Goal: Communication & Community: Share content

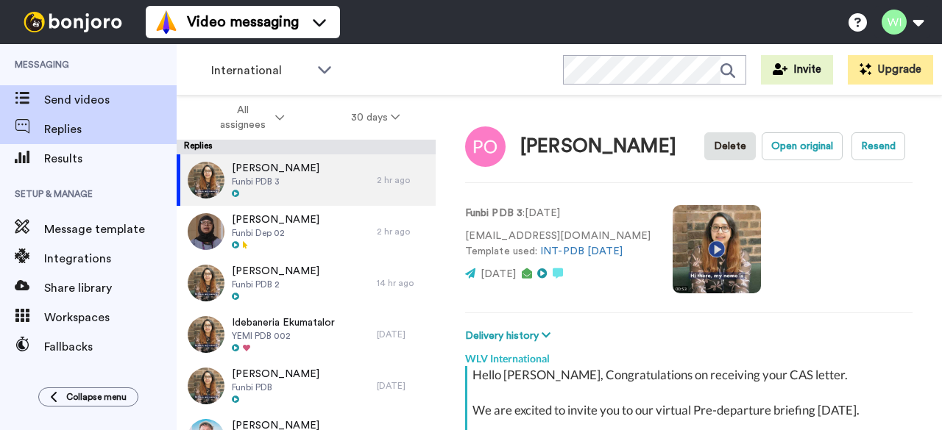
scroll to position [276, 0]
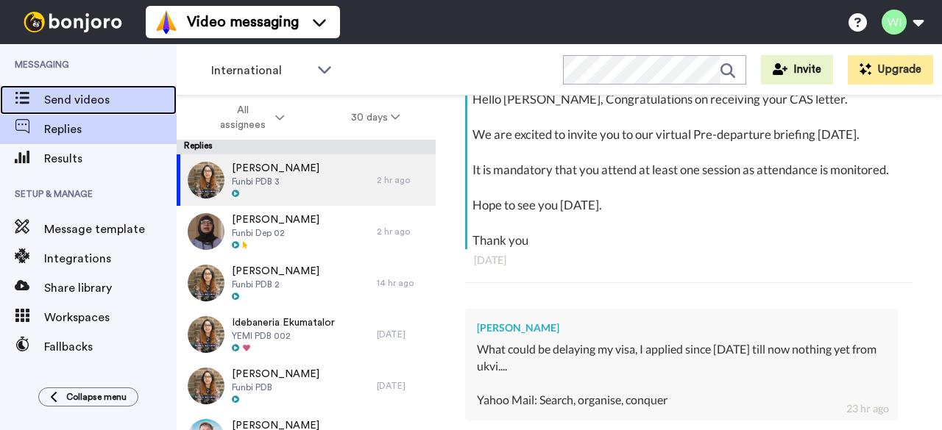
click at [95, 101] on span "Send videos" at bounding box center [110, 100] width 132 height 18
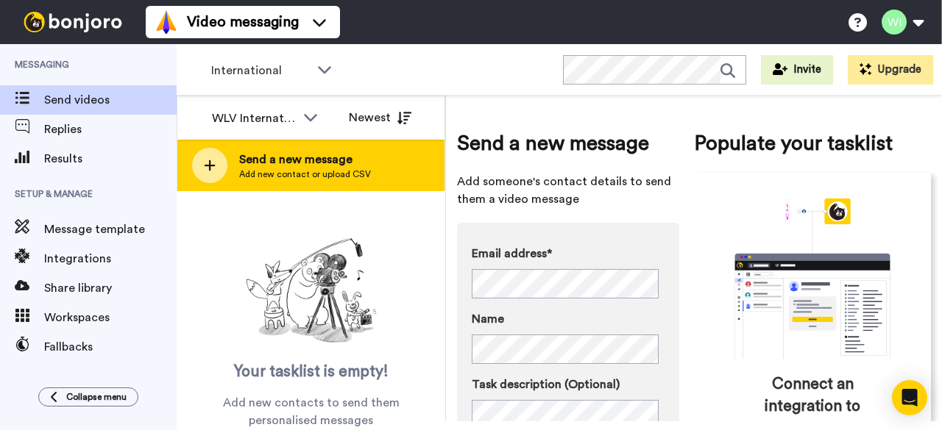
click at [338, 174] on span "Add new contact or upload CSV" at bounding box center [305, 174] width 132 height 12
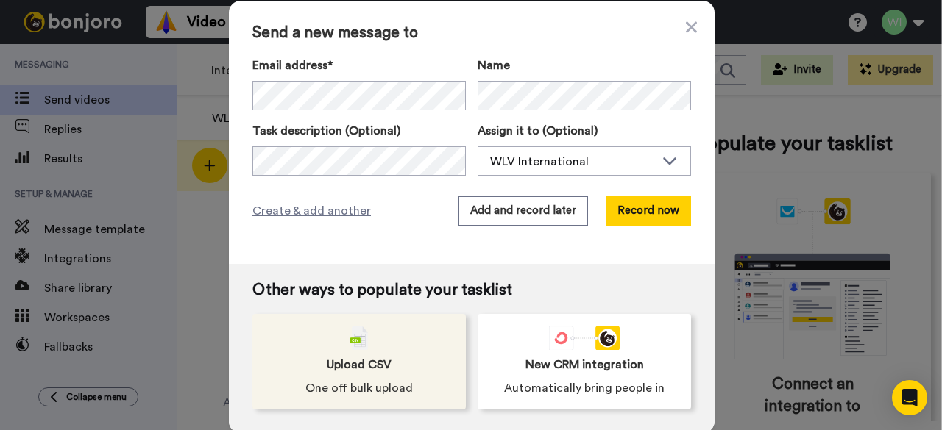
click at [410, 341] on div "Upload CSV One off bulk upload" at bounding box center [358, 362] width 213 height 96
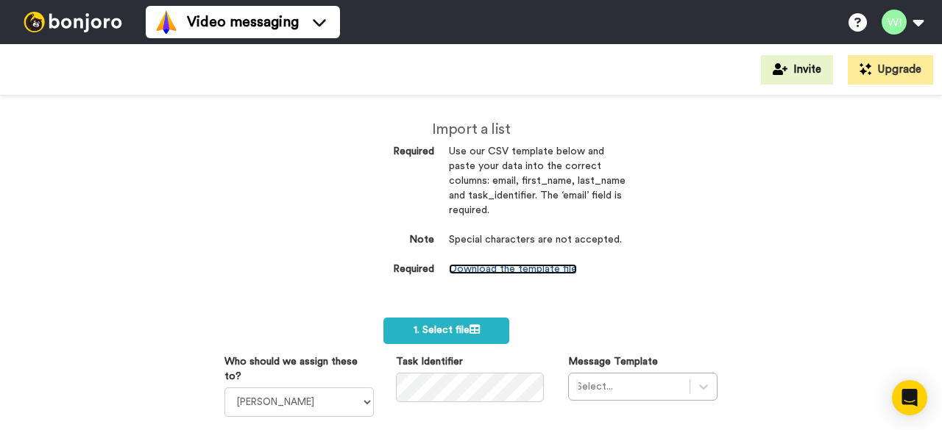
click at [522, 273] on link "Download the template file" at bounding box center [513, 269] width 128 height 10
click at [358, 405] on select "Laura Wright Amarjit Duggal WLV Academic (FSE) Divandra Birla Bolutife Ademokoy…" at bounding box center [298, 402] width 149 height 29
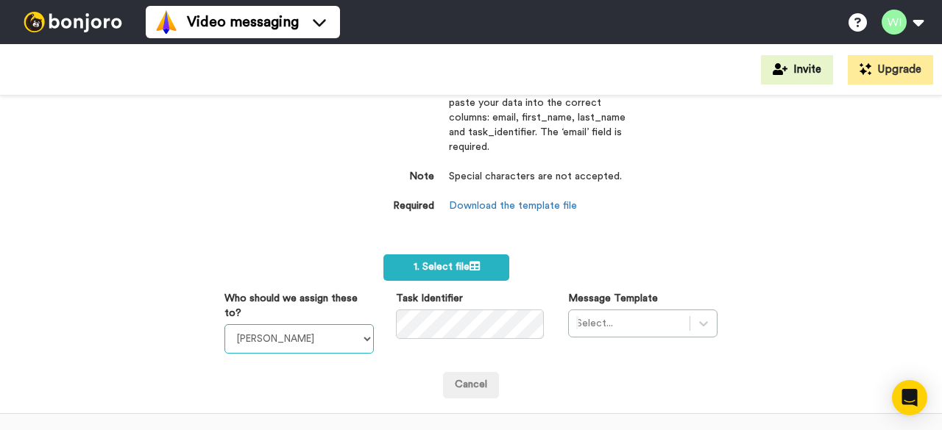
scroll to position [60, 0]
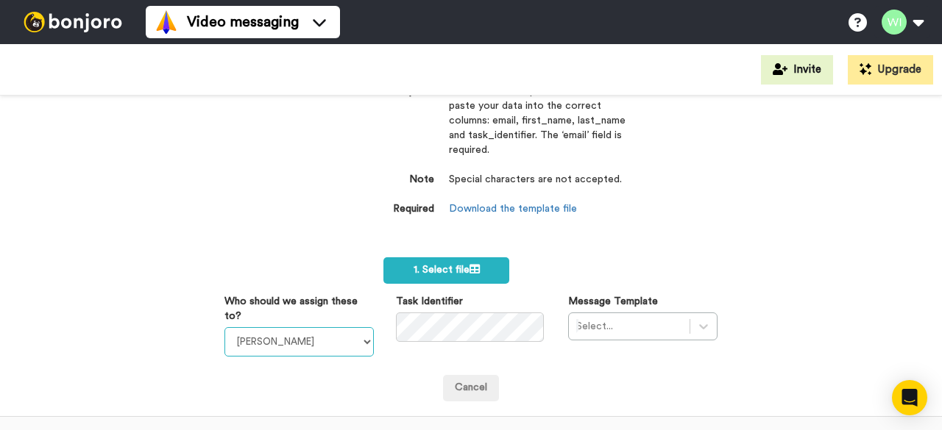
click at [359, 347] on select "Laura Wright Amarjit Duggal WLV Academic (FSE) Divandra Birla Bolutife Ademokoy…" at bounding box center [298, 341] width 149 height 29
select select "d575366b-34de-4d4d-ba6c-d2d11e507584"
click at [224, 327] on select "Laura Wright Amarjit Duggal WLV Academic (FSE) Divandra Birla Bolutife Ademokoy…" at bounding box center [298, 341] width 149 height 29
click at [653, 323] on div "Select..." at bounding box center [642, 327] width 149 height 28
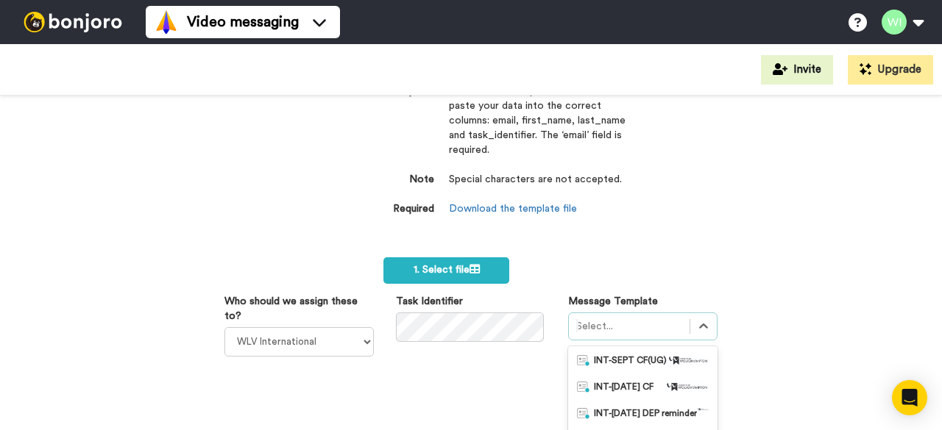
scroll to position [202, 0]
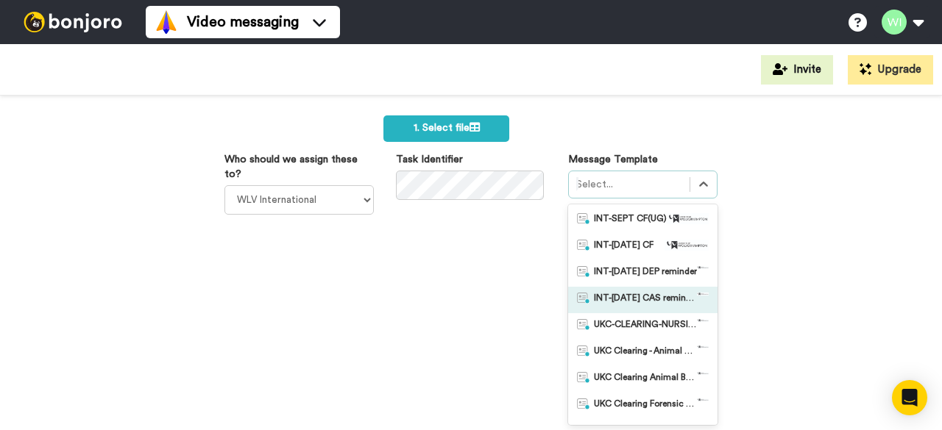
click at [668, 302] on span "INT-Sept 25 CAS reminder" at bounding box center [645, 300] width 103 height 15
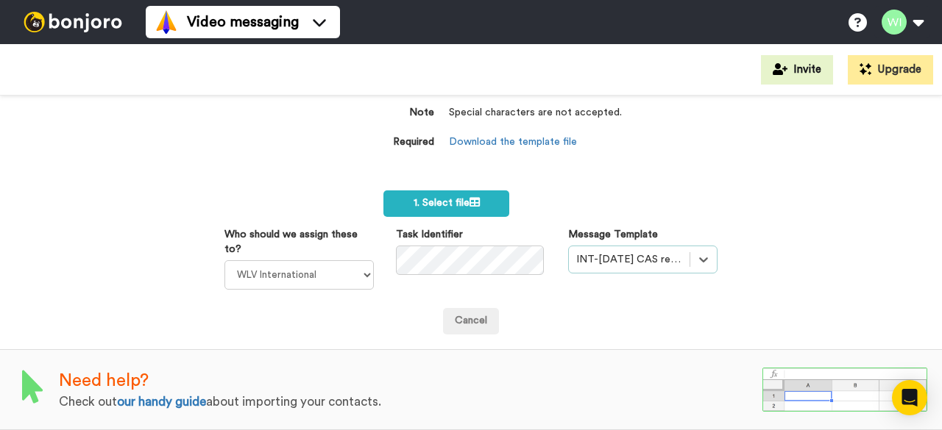
scroll to position [135, 0]
click at [439, 198] on span "1. Select file" at bounding box center [447, 203] width 66 height 10
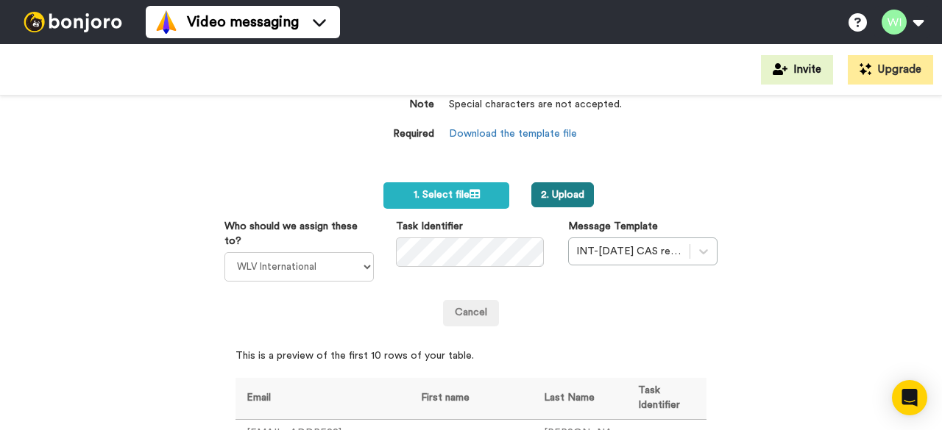
click at [556, 195] on button "2. Upload" at bounding box center [562, 194] width 63 height 25
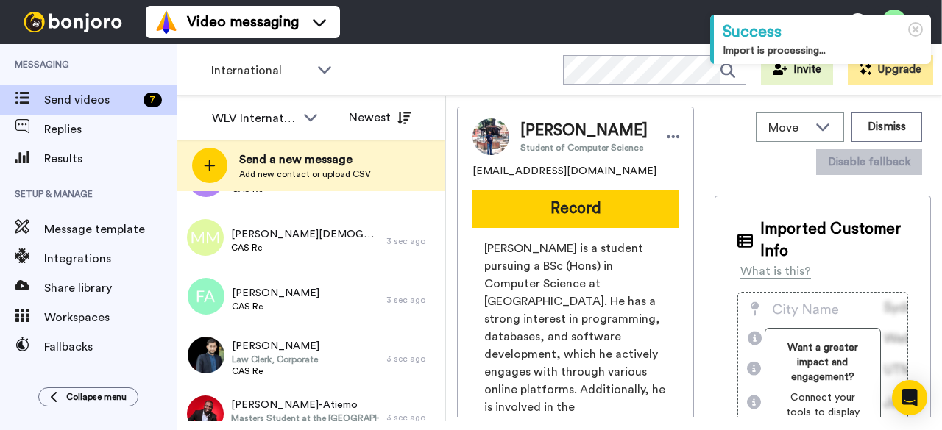
scroll to position [843, 0]
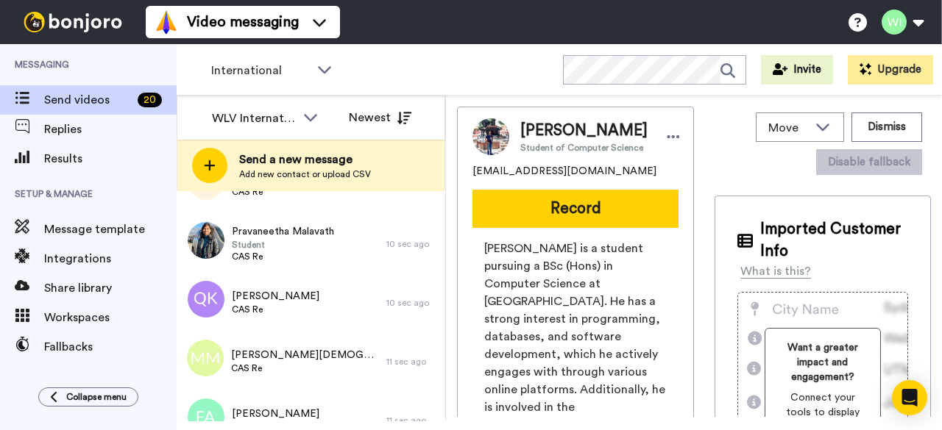
scroll to position [961, 0]
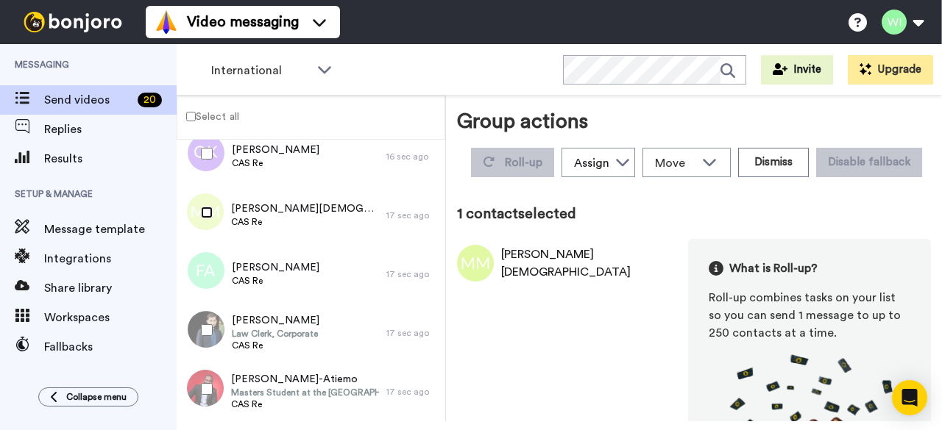
scroll to position [909, 0]
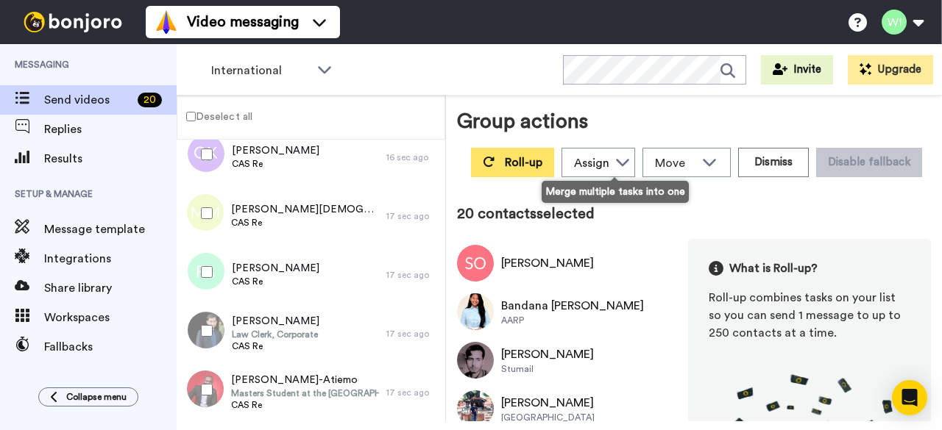
click at [542, 159] on span "Roll-up" at bounding box center [524, 163] width 38 height 12
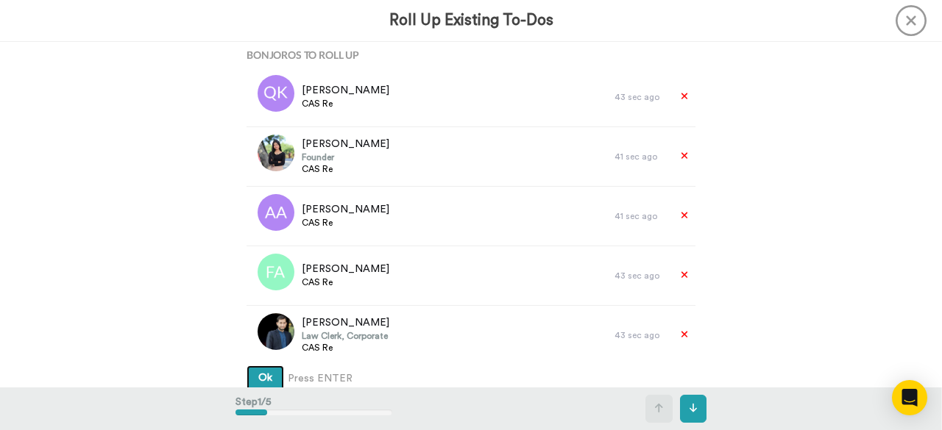
click at [264, 370] on button "Ok" at bounding box center [265, 379] width 38 height 26
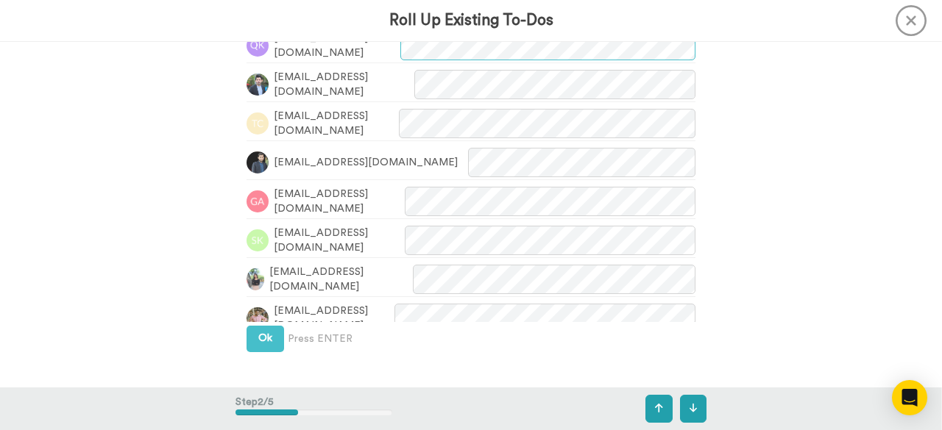
scroll to position [464, 0]
click at [266, 331] on button "Ok" at bounding box center [265, 339] width 38 height 26
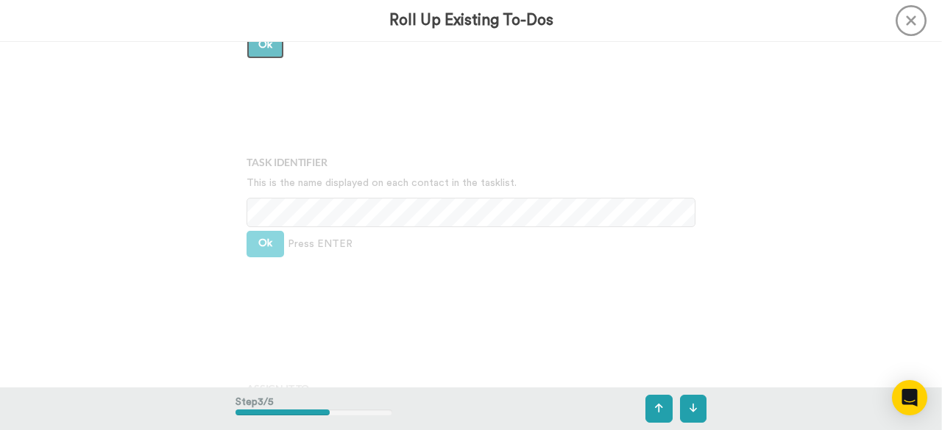
scroll to position [783, 0]
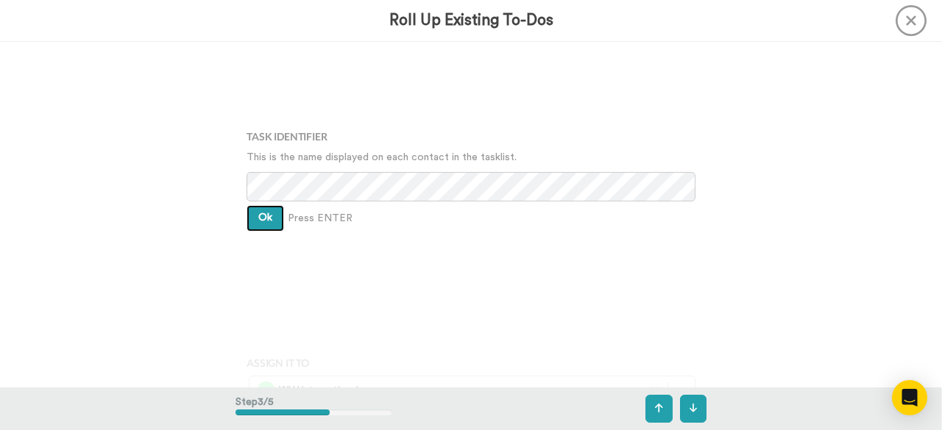
click at [268, 215] on span "Ok" at bounding box center [265, 218] width 14 height 10
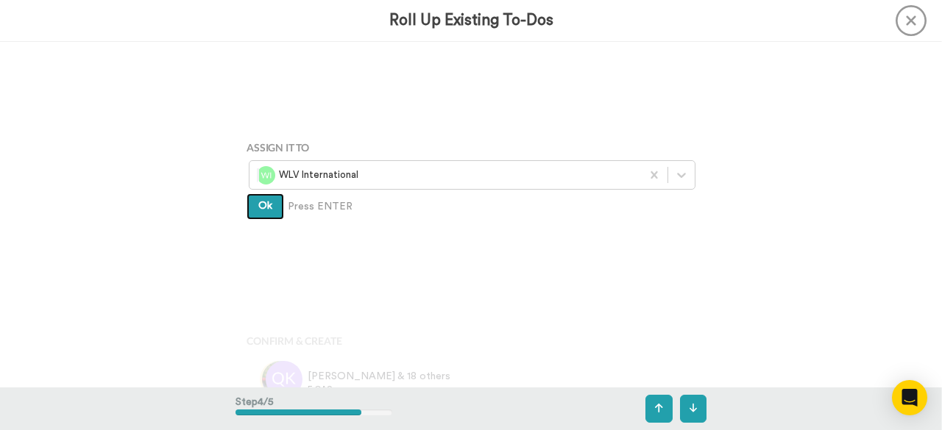
click at [268, 215] on button "Ok" at bounding box center [265, 207] width 38 height 26
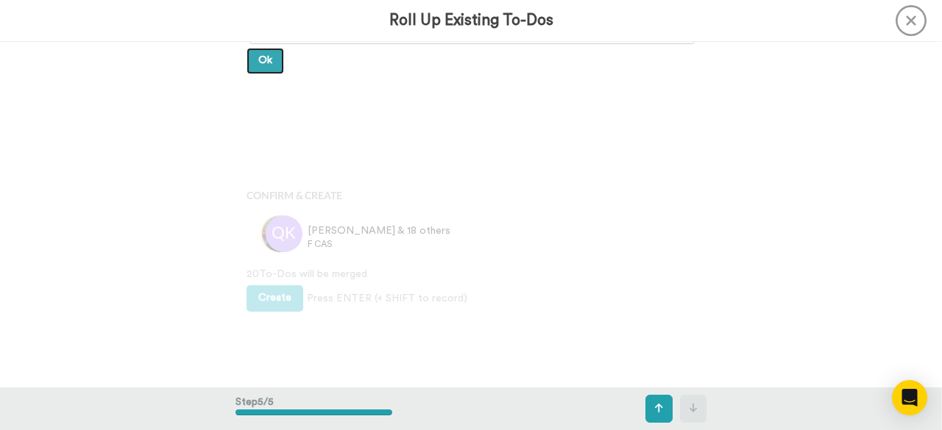
scroll to position [1148, 0]
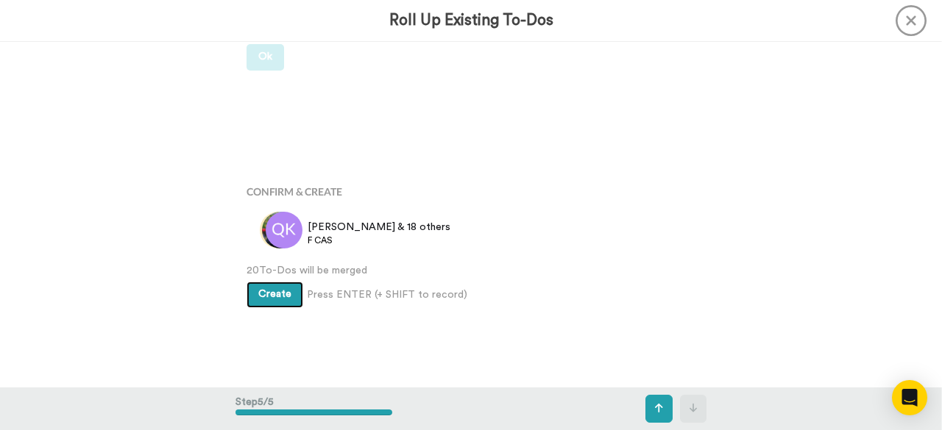
click at [278, 289] on span "Create" at bounding box center [274, 294] width 33 height 10
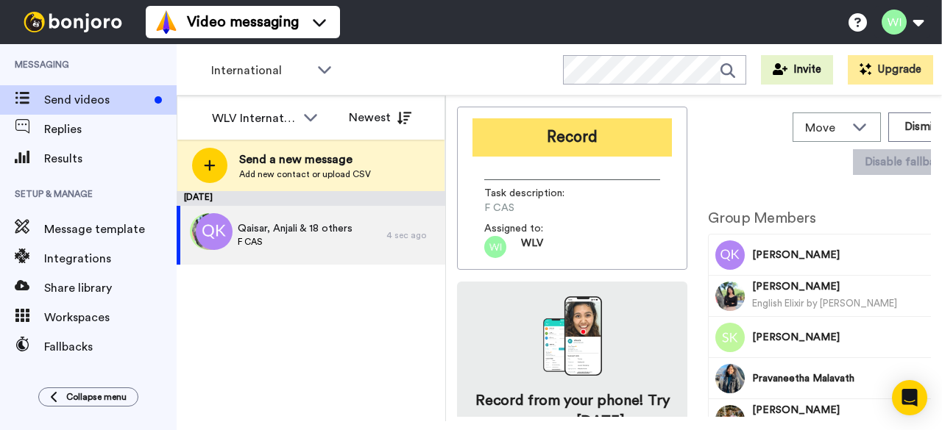
click at [575, 144] on button "Record" at bounding box center [571, 137] width 199 height 38
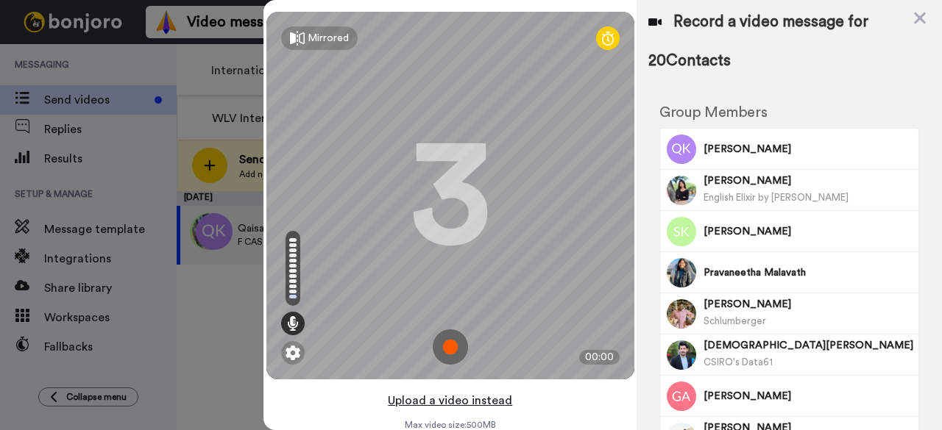
click at [495, 395] on button "Upload a video instead" at bounding box center [449, 400] width 133 height 19
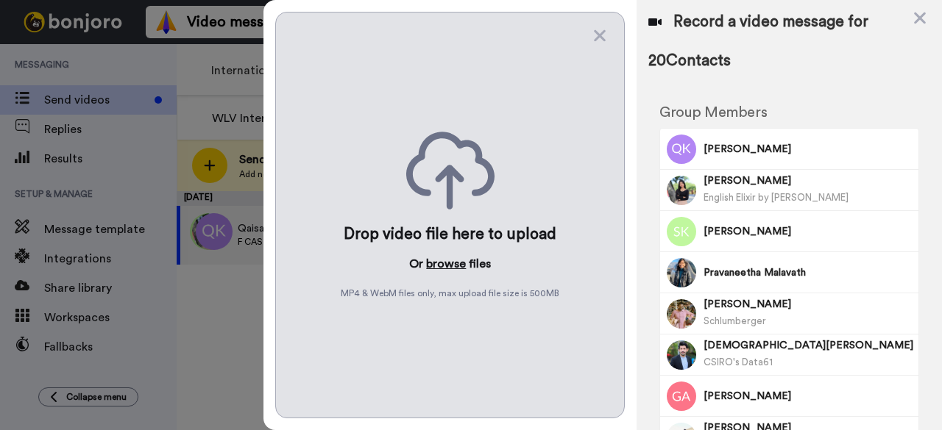
click at [437, 266] on button "browse" at bounding box center [446, 264] width 40 height 18
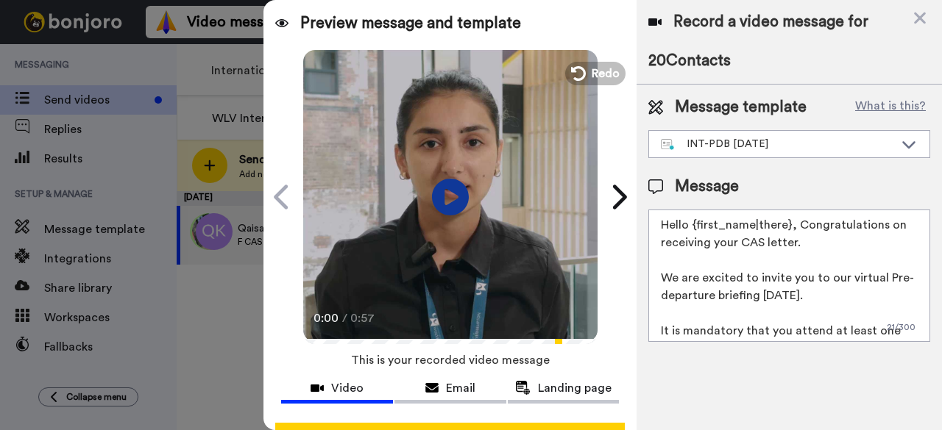
scroll to position [57, 0]
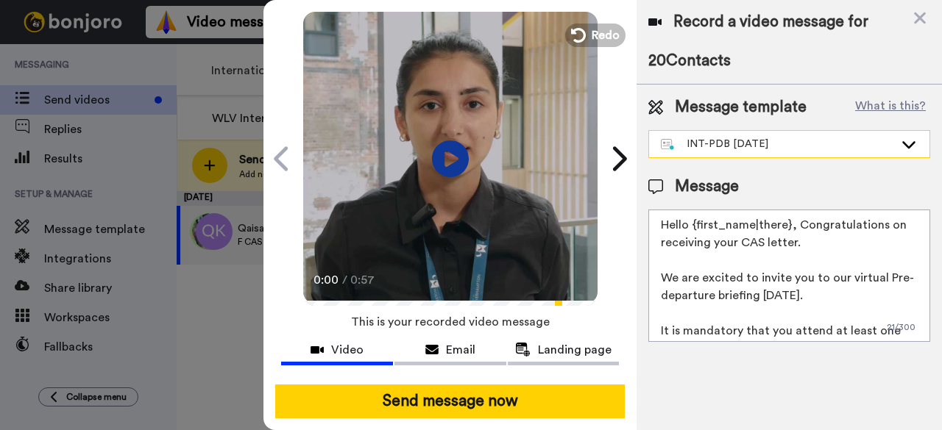
click at [908, 141] on icon at bounding box center [909, 144] width 18 height 15
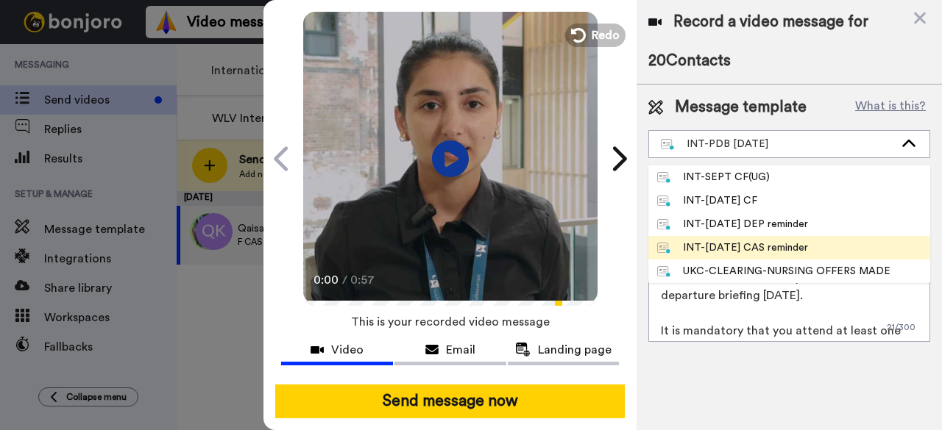
click at [737, 245] on div "INT-Sept 25 CAS reminder" at bounding box center [732, 248] width 151 height 15
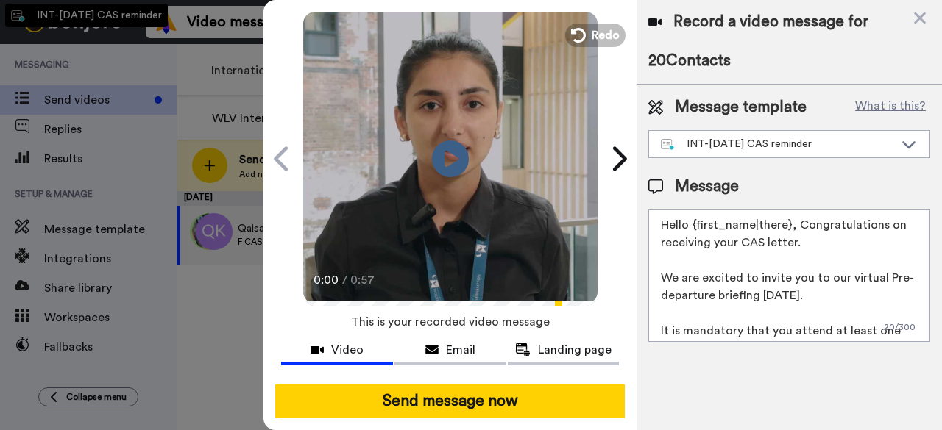
type textarea "Hi {first_name| }, This is a final reminder that the CAS request deadline is fa…"
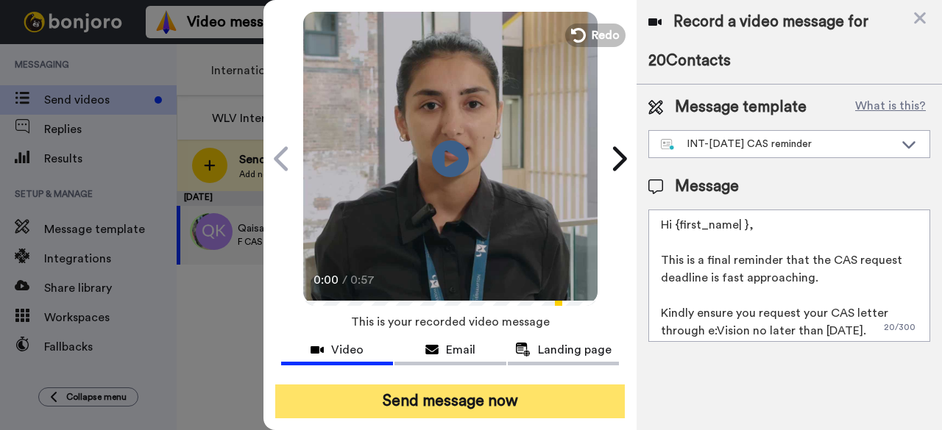
click at [455, 385] on button "Send message now" at bounding box center [449, 402] width 349 height 34
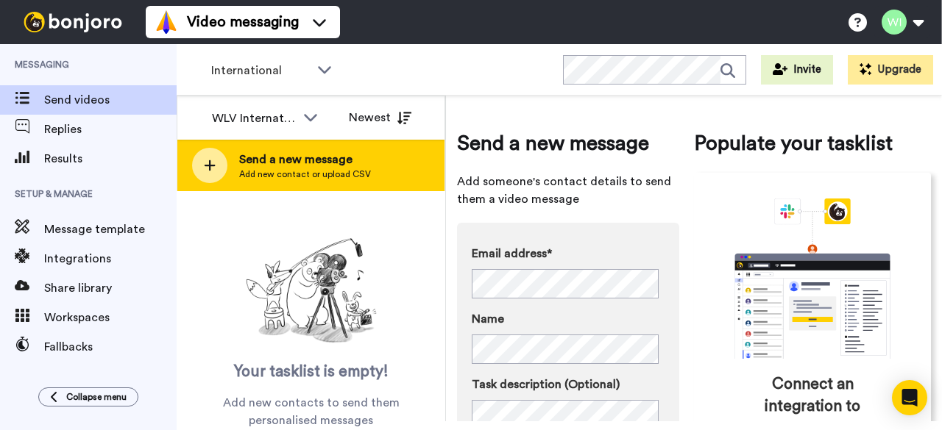
click at [341, 174] on span "Add new contact or upload CSV" at bounding box center [305, 174] width 132 height 12
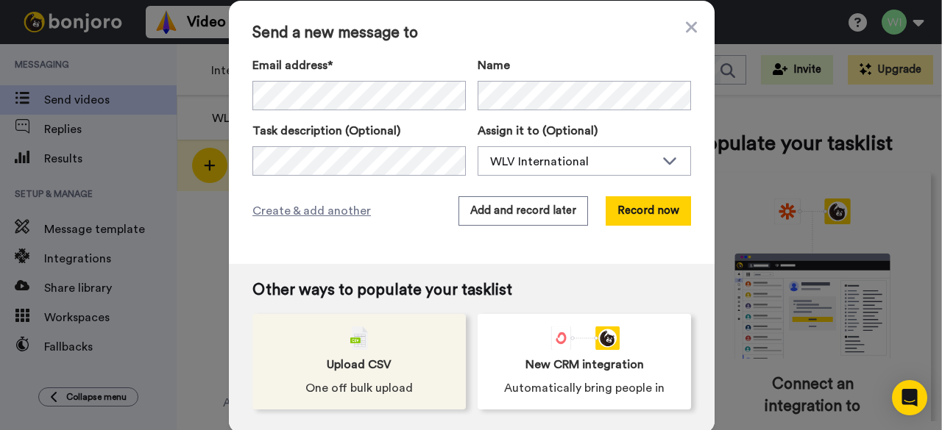
click at [355, 346] on img at bounding box center [359, 339] width 18 height 24
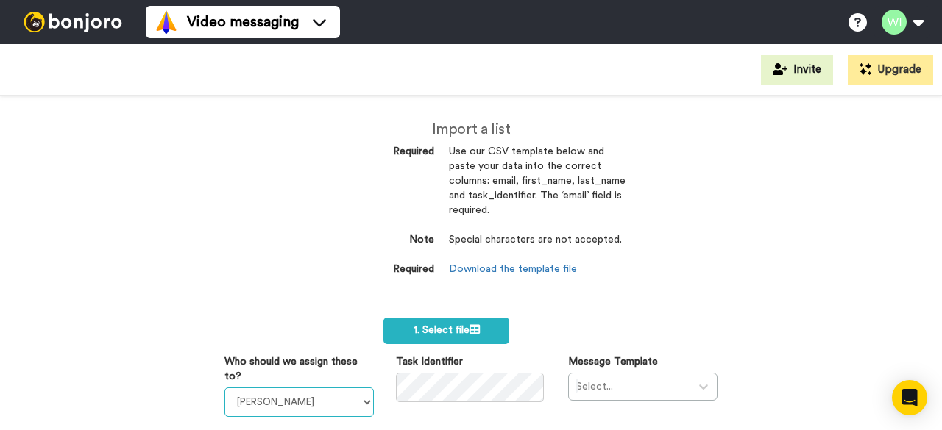
click at [359, 400] on select "[PERSON_NAME] [PERSON_NAME] WLV Academic (FSE) [PERSON_NAME] Ademokoya UK Recru…" at bounding box center [298, 402] width 149 height 29
click at [352, 398] on select "[PERSON_NAME] [PERSON_NAME] WLV Academic (FSE) [PERSON_NAME] Ademokoya UK Recru…" at bounding box center [298, 402] width 149 height 29
select select "d575366b-34de-4d4d-ba6c-d2d11e507584"
click at [224, 388] on select "[PERSON_NAME] [PERSON_NAME] WLV Academic (FSE) [PERSON_NAME] Ademokoya UK Recru…" at bounding box center [298, 402] width 149 height 29
click at [620, 373] on div "Select..." at bounding box center [642, 387] width 149 height 28
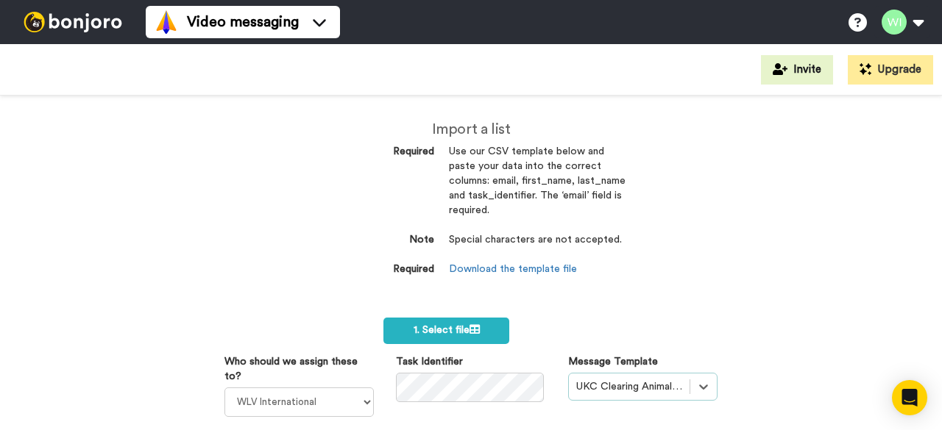
scroll to position [135, 0]
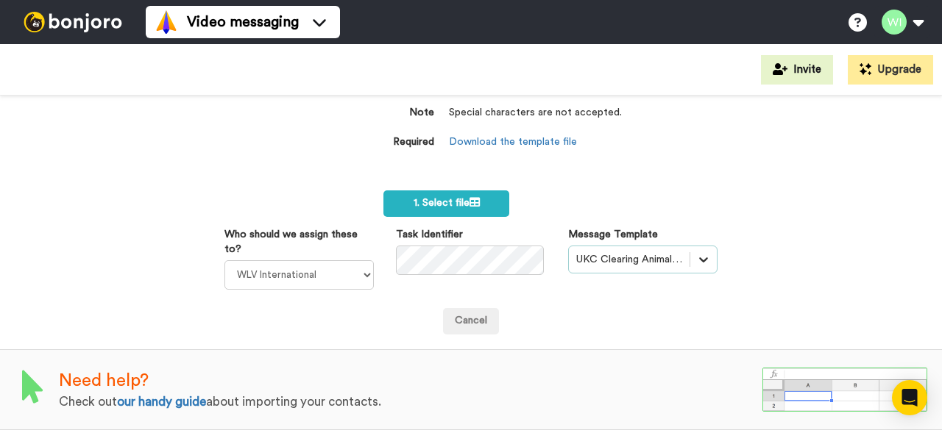
click at [620, 252] on div "option UKC Clearing Animal Behaviour Provisional Offer, selected. Select is foc…" at bounding box center [642, 260] width 149 height 28
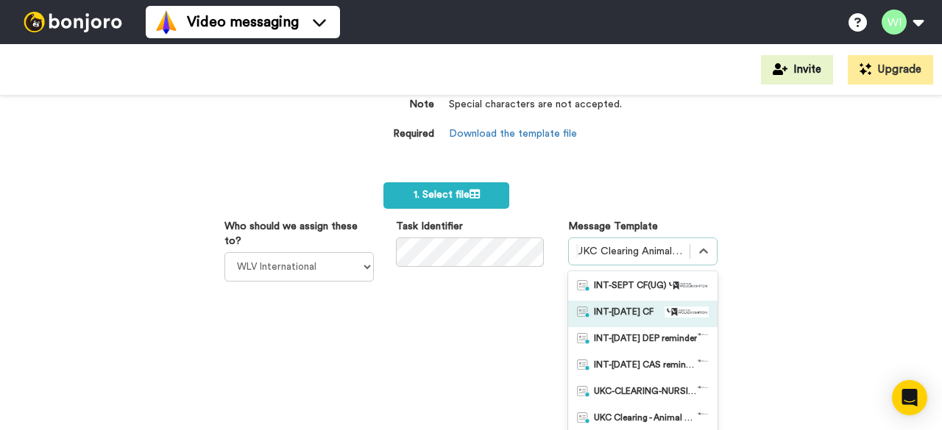
scroll to position [202, 0]
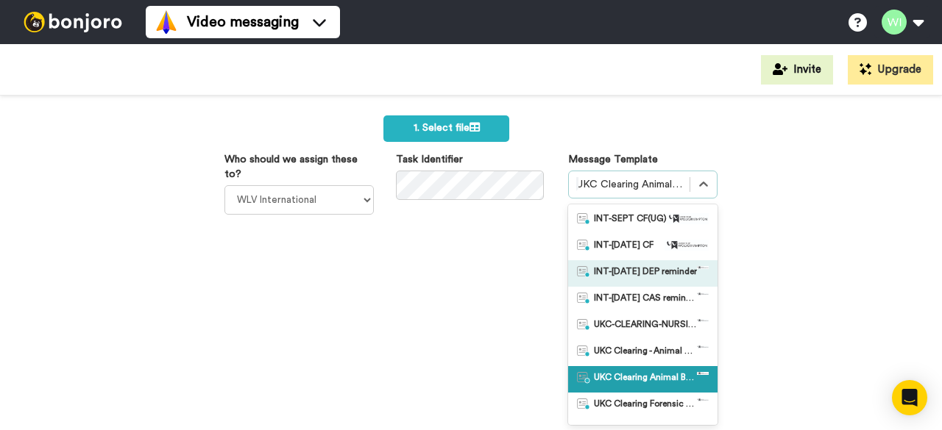
click at [620, 270] on span "INT-Sept 25 DEP reminder" at bounding box center [645, 273] width 103 height 15
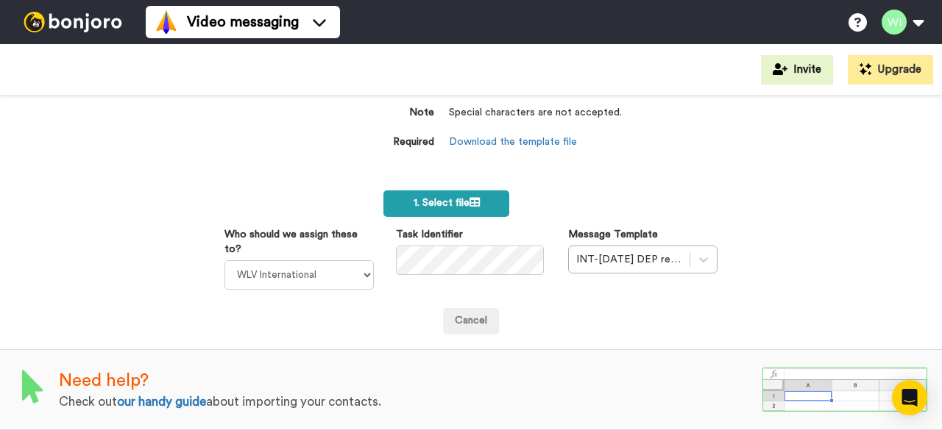
click at [461, 191] on label "1. Select file" at bounding box center [446, 204] width 126 height 26
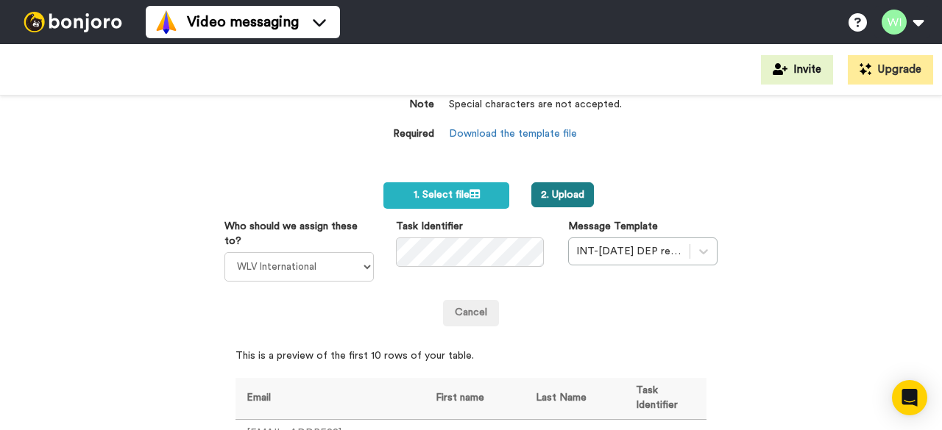
click at [561, 197] on button "2. Upload" at bounding box center [562, 194] width 63 height 25
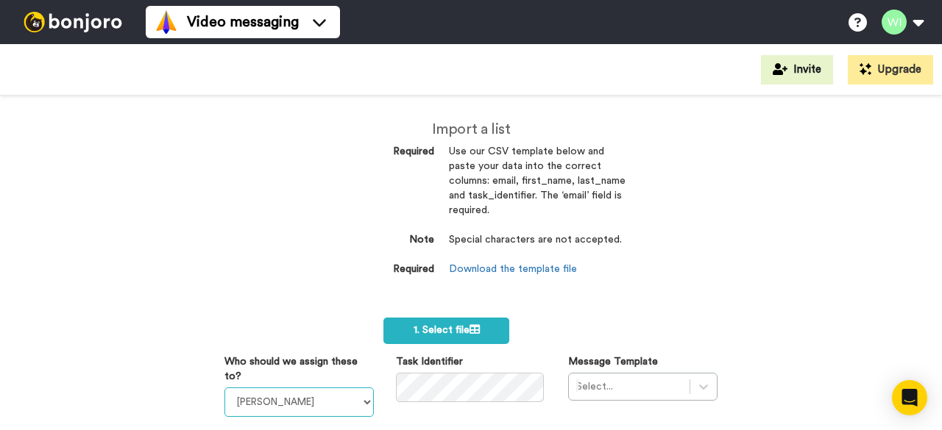
click at [367, 407] on select "[PERSON_NAME] [PERSON_NAME] WLV Academic (FSE) [PERSON_NAME] Ademokoya UK Recru…" at bounding box center [298, 402] width 149 height 29
select select "d575366b-34de-4d4d-ba6c-d2d11e507584"
click at [224, 388] on select "[PERSON_NAME] [PERSON_NAME] WLV Academic (FSE) [PERSON_NAME] Ademokoya UK Recru…" at bounding box center [298, 402] width 149 height 29
click at [637, 385] on div "Select..." at bounding box center [642, 387] width 149 height 28
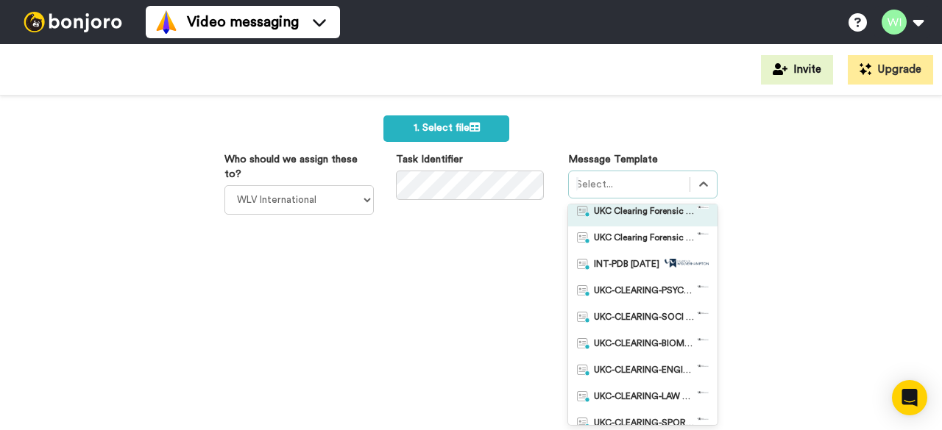
scroll to position [135, 0]
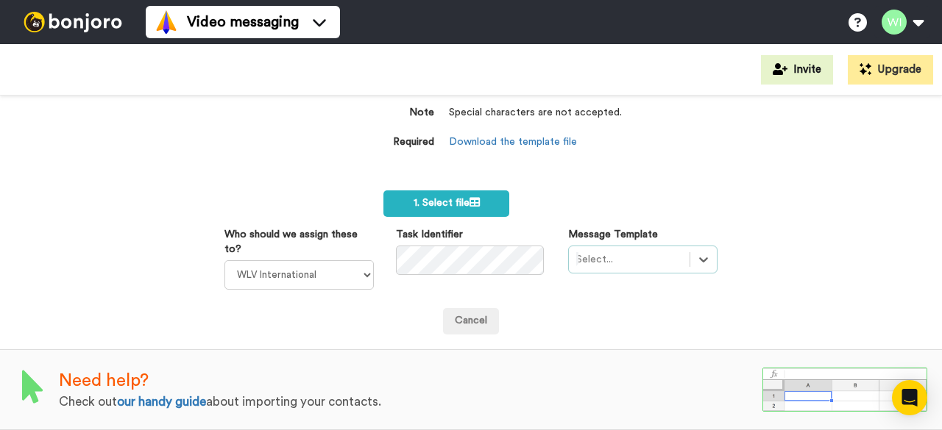
click at [609, 191] on form "1. Select file Who should we assign these to? Laura Wright Amarjit Duggal WLV A…" at bounding box center [470, 263] width 493 height 144
click at [693, 246] on div "Select is focused ,type to refine list, press Down to open the menu, Select..." at bounding box center [642, 260] width 149 height 28
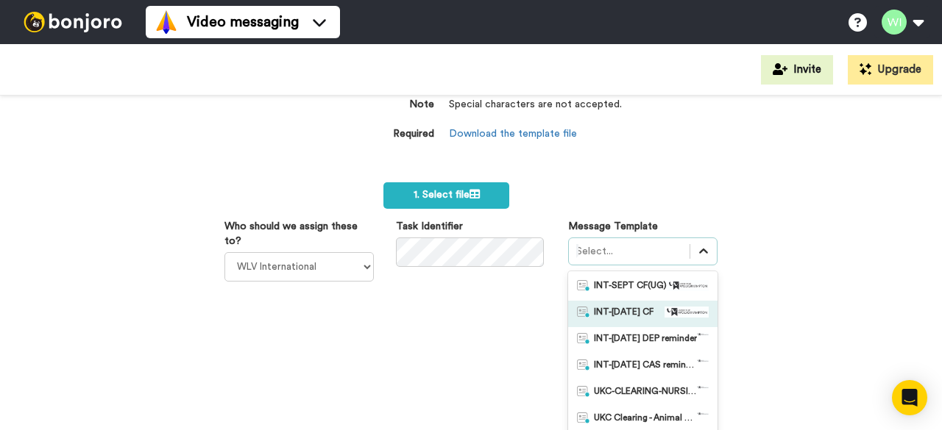
scroll to position [202, 0]
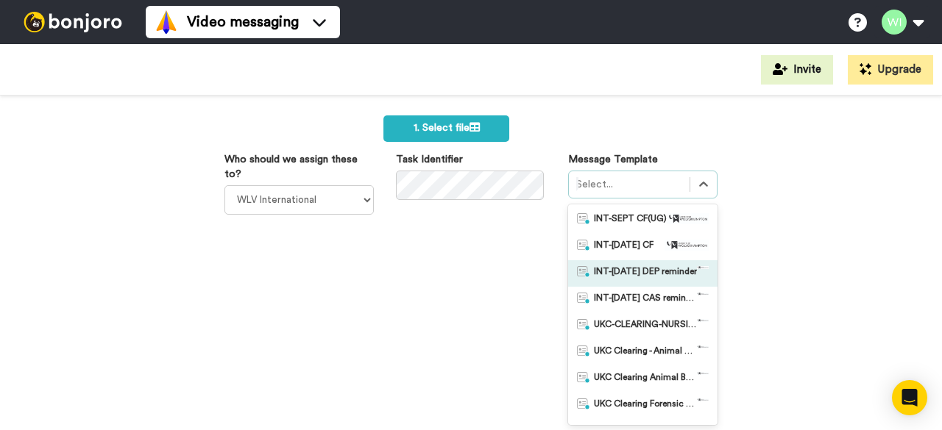
click at [618, 277] on span "INT-Sept 25 DEP reminder" at bounding box center [645, 273] width 103 height 15
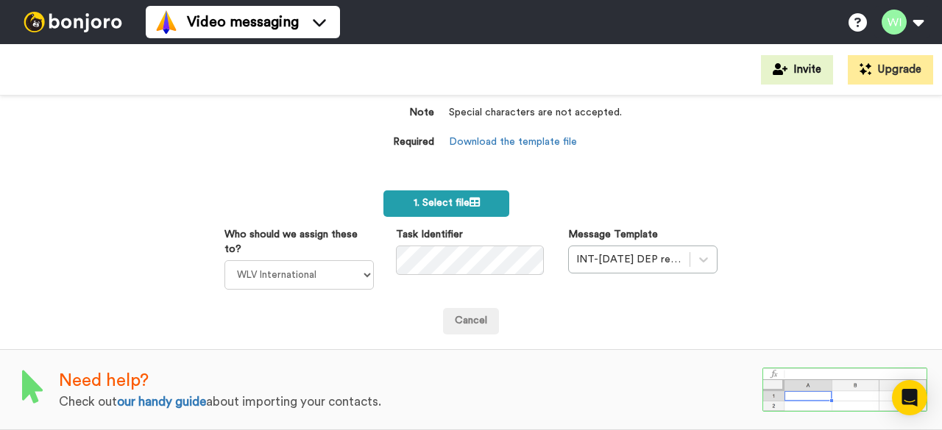
click at [444, 198] on span "1. Select file" at bounding box center [447, 203] width 66 height 10
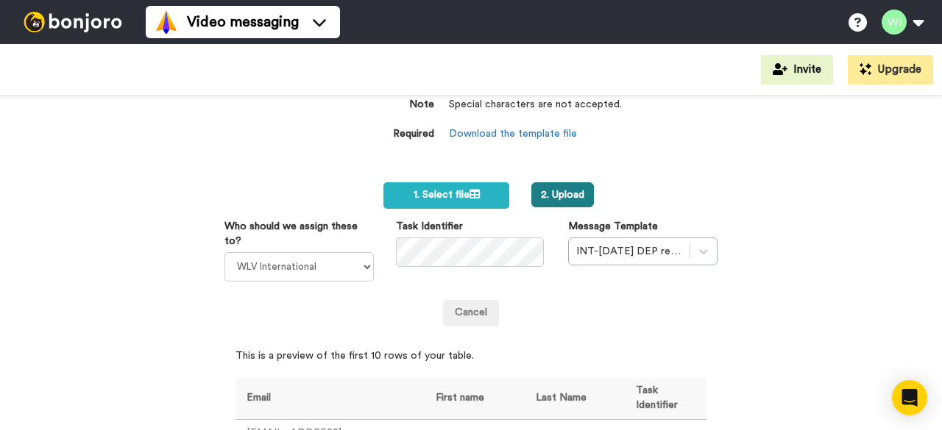
click at [547, 191] on button "2. Upload" at bounding box center [562, 194] width 63 height 25
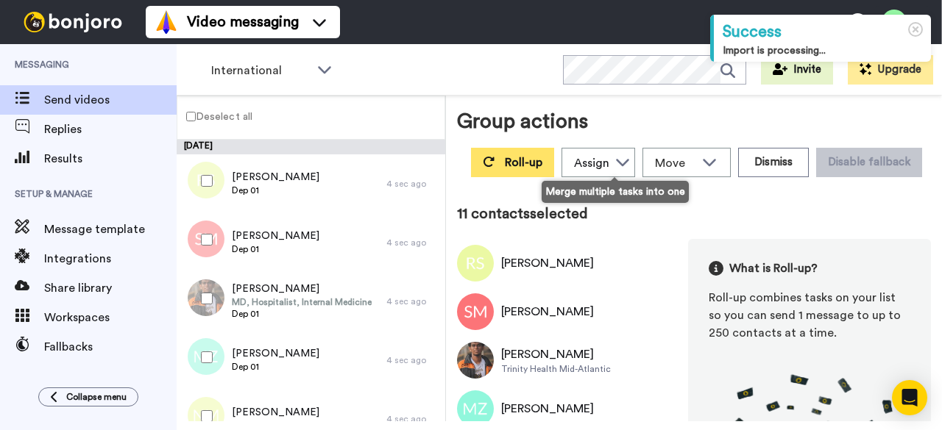
click at [542, 160] on span "Roll-up" at bounding box center [524, 163] width 38 height 12
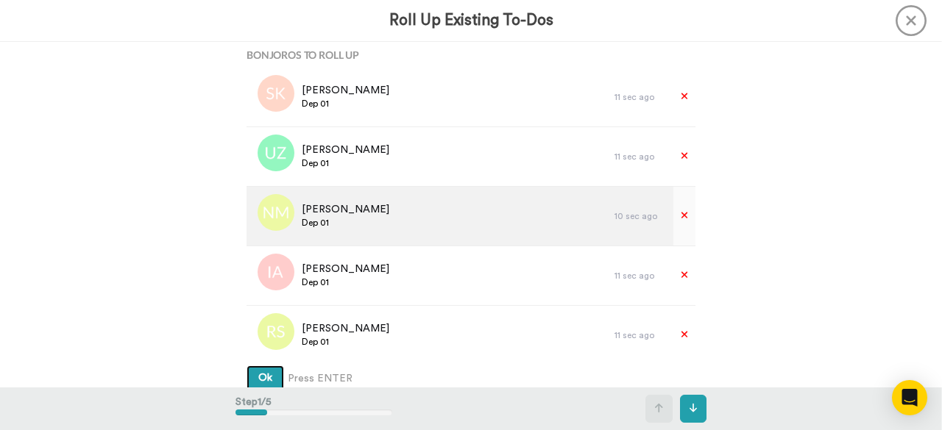
scroll to position [358, 0]
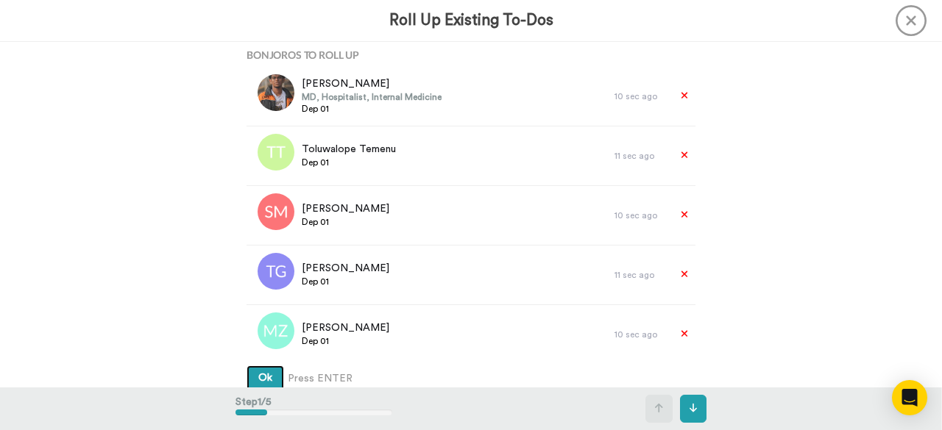
click at [256, 385] on button "Ok" at bounding box center [265, 379] width 38 height 26
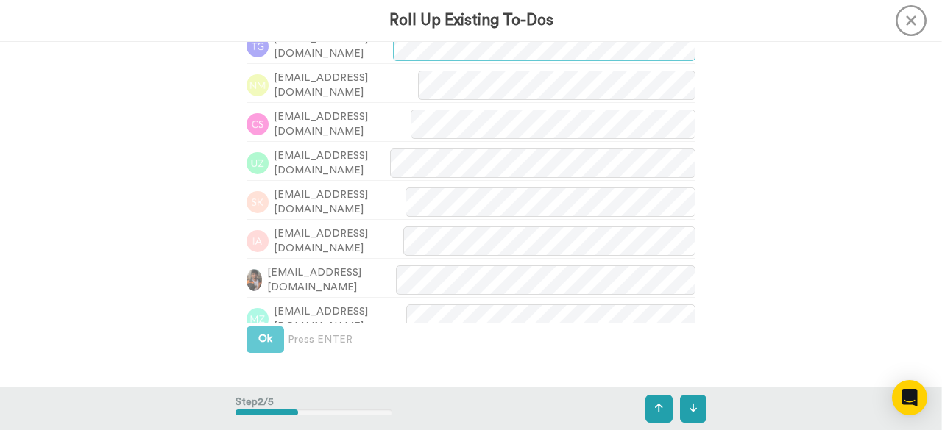
scroll to position [464, 0]
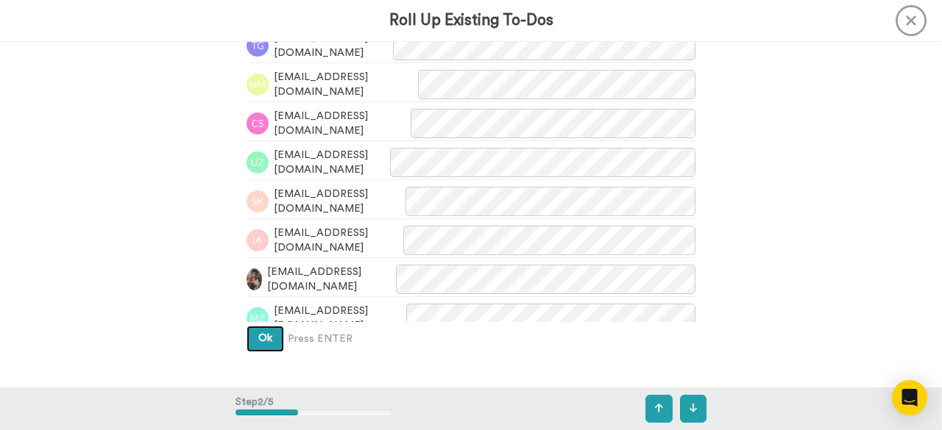
click at [272, 336] on button "Ok" at bounding box center [265, 339] width 38 height 26
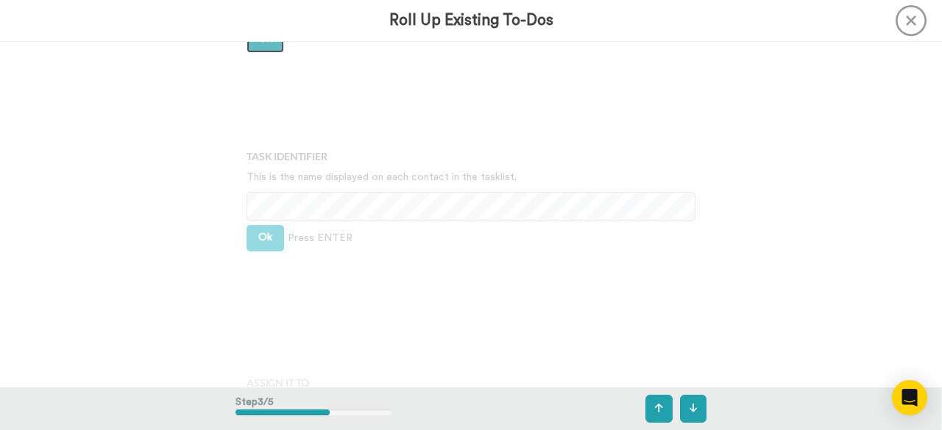
scroll to position [783, 0]
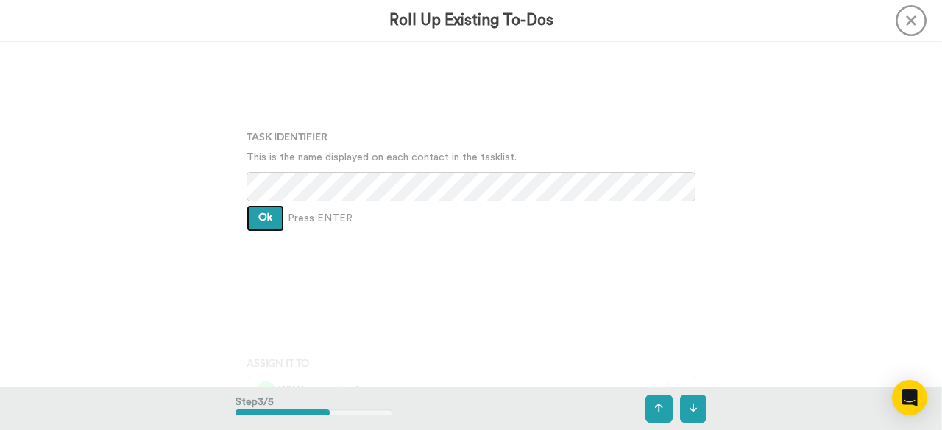
click at [259, 225] on button "Ok" at bounding box center [265, 218] width 38 height 26
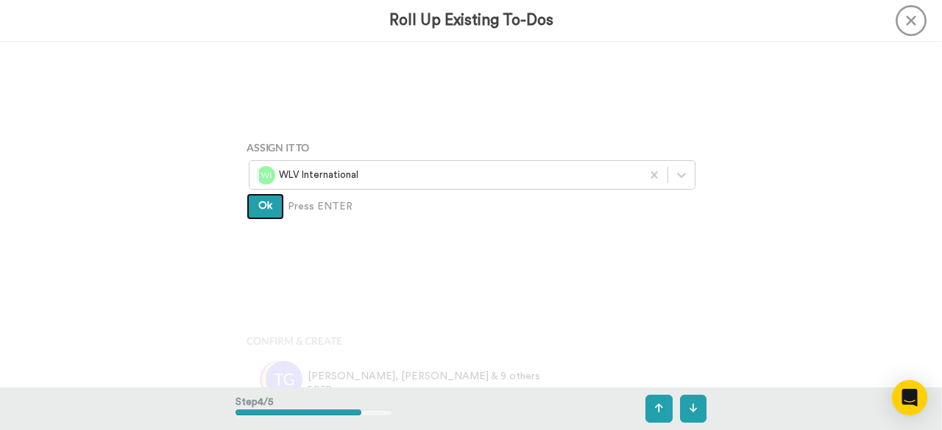
click at [262, 208] on span "Ok" at bounding box center [265, 206] width 14 height 10
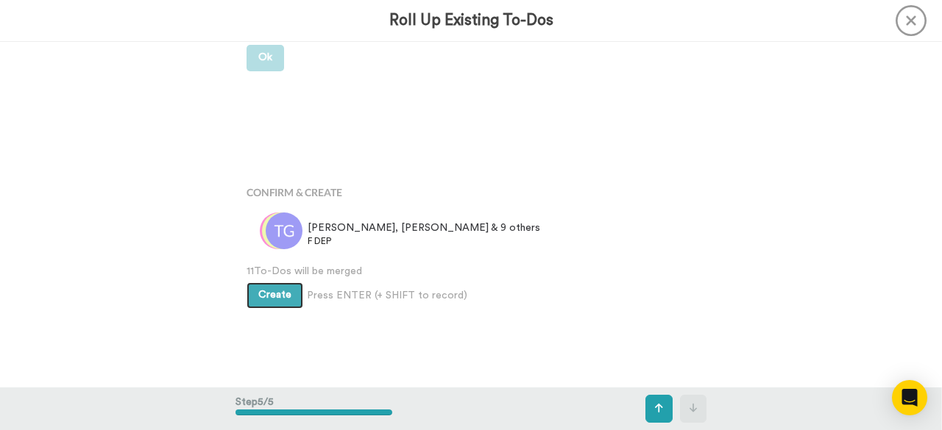
scroll to position [1148, 0]
click at [275, 292] on span "Create" at bounding box center [274, 294] width 33 height 10
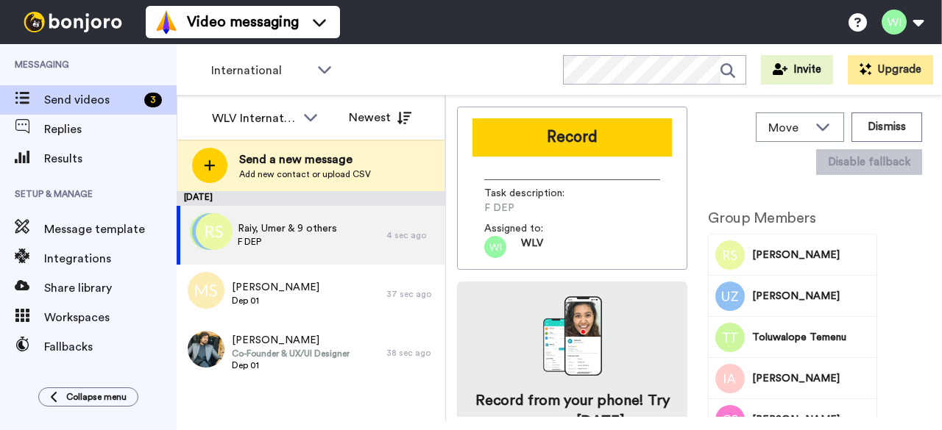
click at [547, 140] on button "Record" at bounding box center [571, 137] width 199 height 38
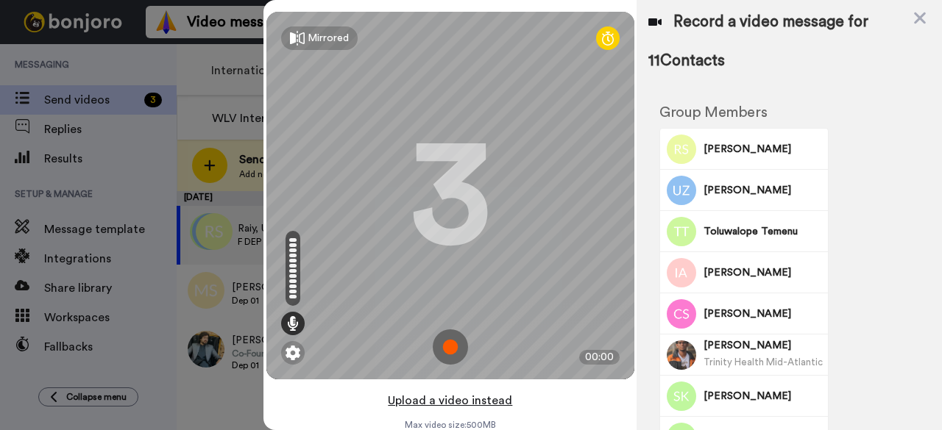
click at [466, 404] on button "Upload a video instead" at bounding box center [449, 400] width 133 height 19
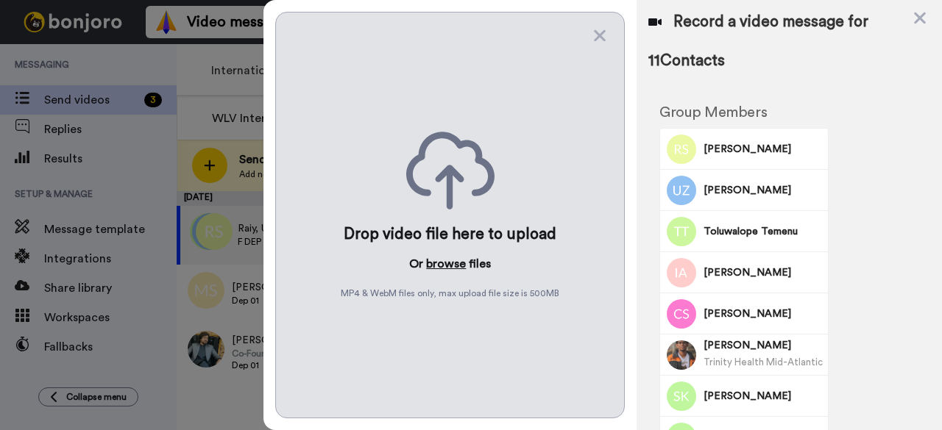
click at [455, 255] on button "browse" at bounding box center [446, 264] width 40 height 18
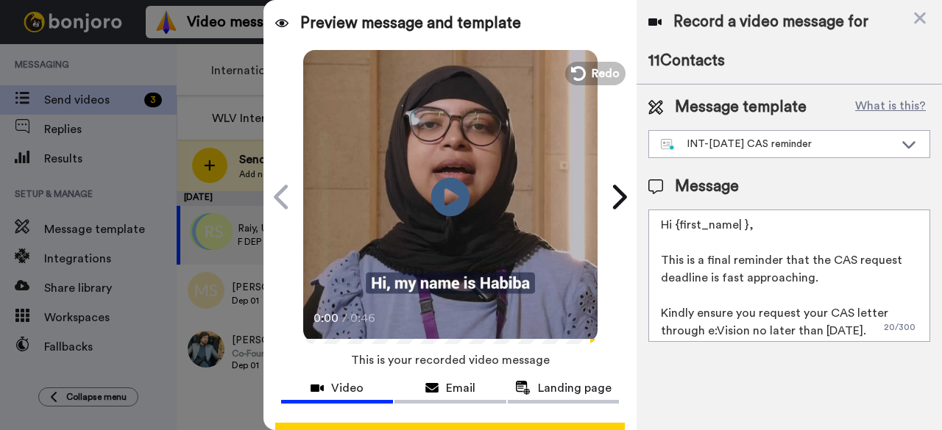
click at [450, 201] on icon at bounding box center [450, 196] width 39 height 39
click at [917, 143] on icon at bounding box center [909, 144] width 18 height 15
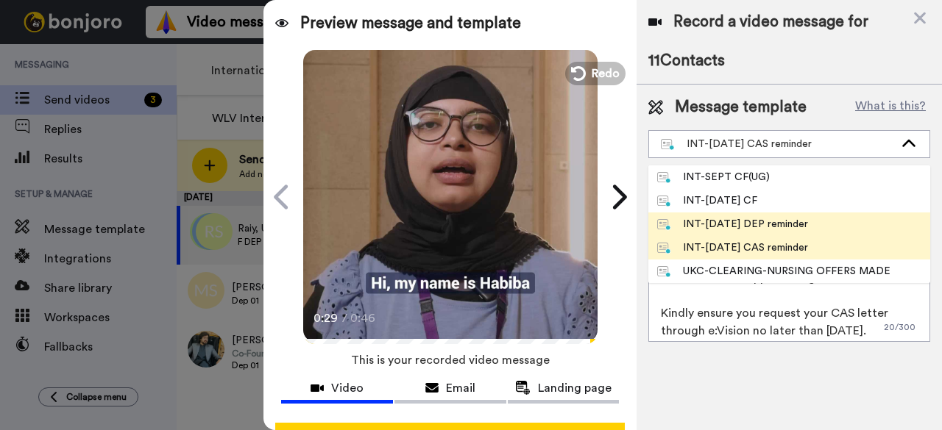
click at [742, 221] on div "INT-Sept 25 DEP reminder" at bounding box center [732, 224] width 151 height 15
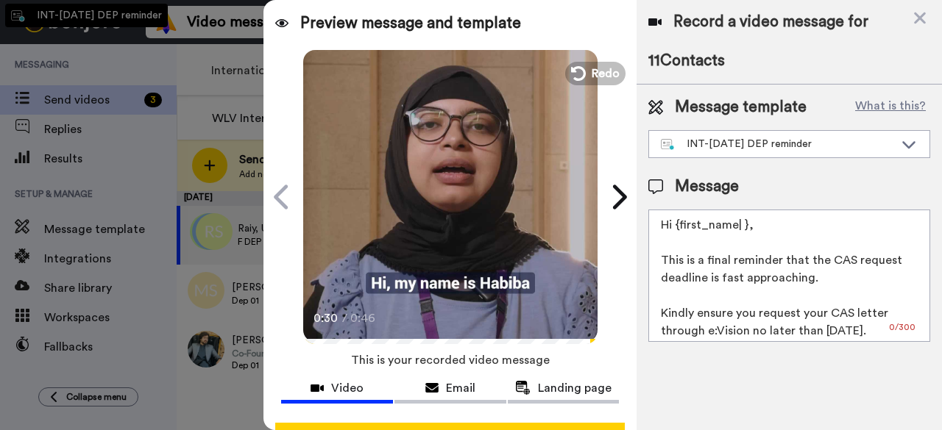
type textarea "Hi {first_name| }, This is a final reminder: to continue your application for S…"
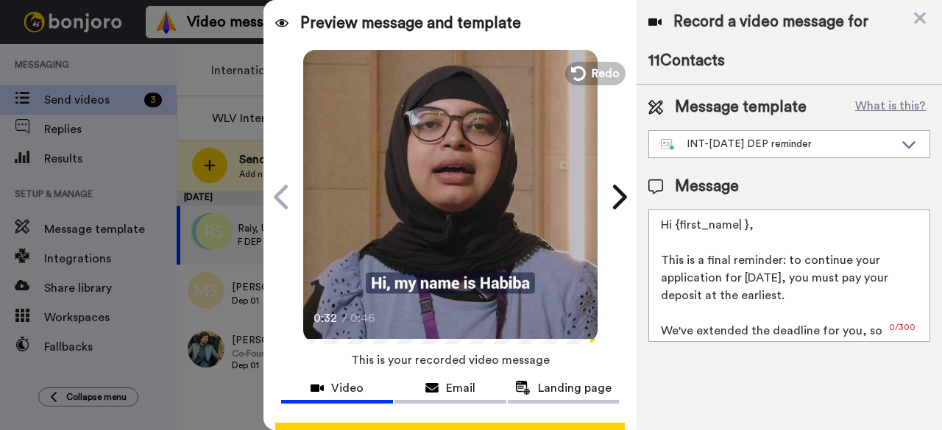
scroll to position [57, 0]
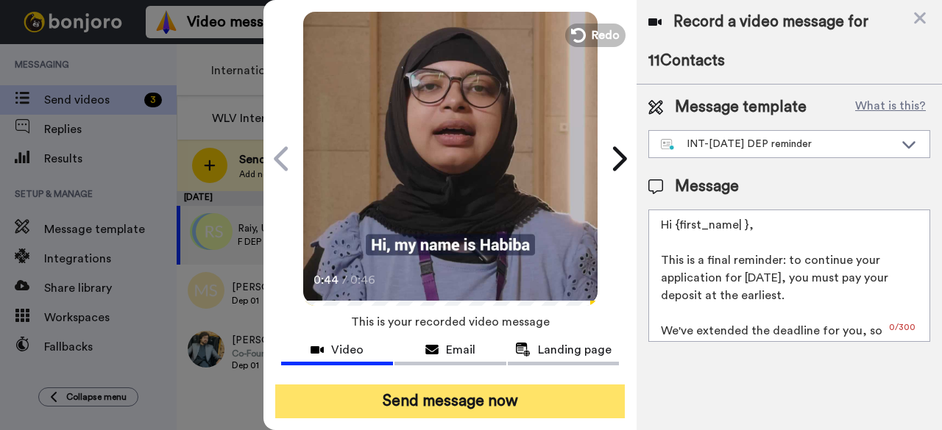
click at [586, 385] on button "Send message now" at bounding box center [449, 402] width 349 height 34
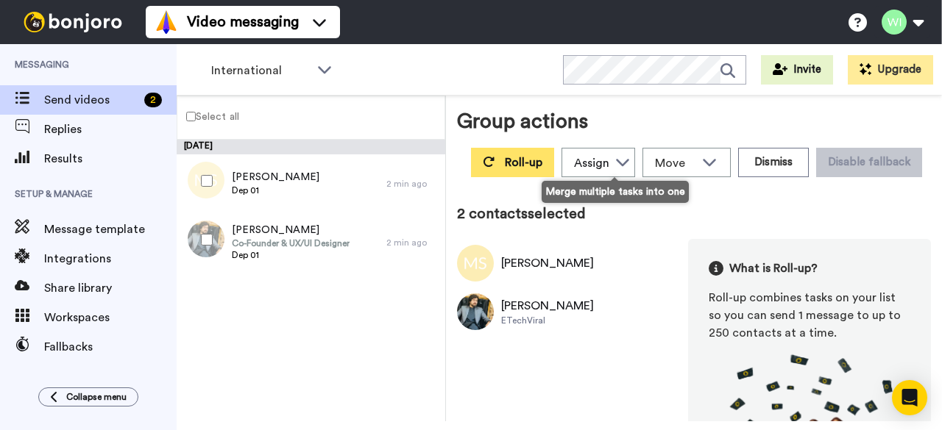
click at [542, 163] on span "Roll-up" at bounding box center [524, 163] width 38 height 12
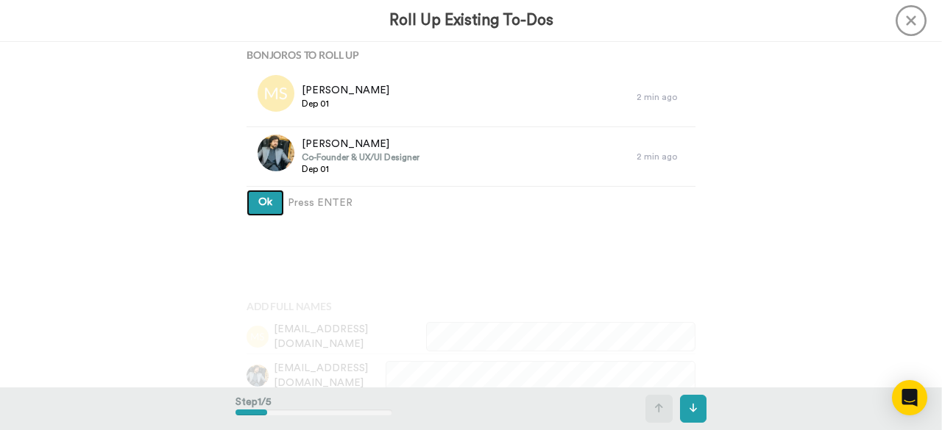
click at [266, 207] on span "Ok" at bounding box center [265, 202] width 14 height 10
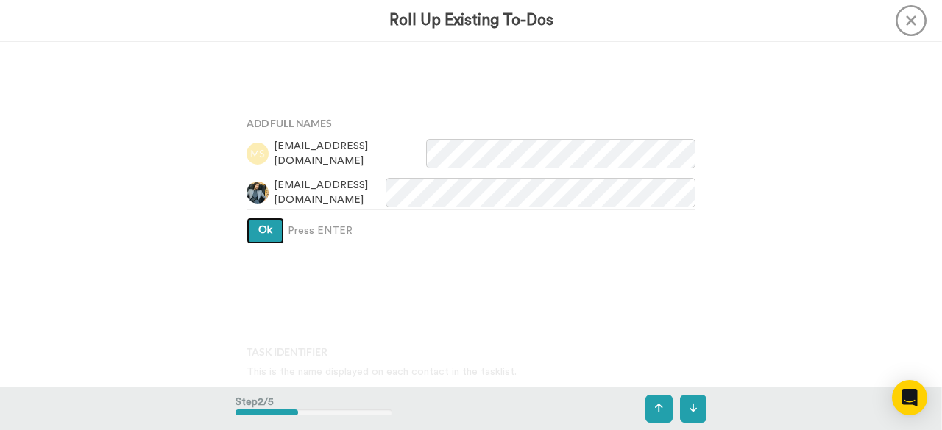
click at [266, 230] on span "Ok" at bounding box center [265, 230] width 14 height 10
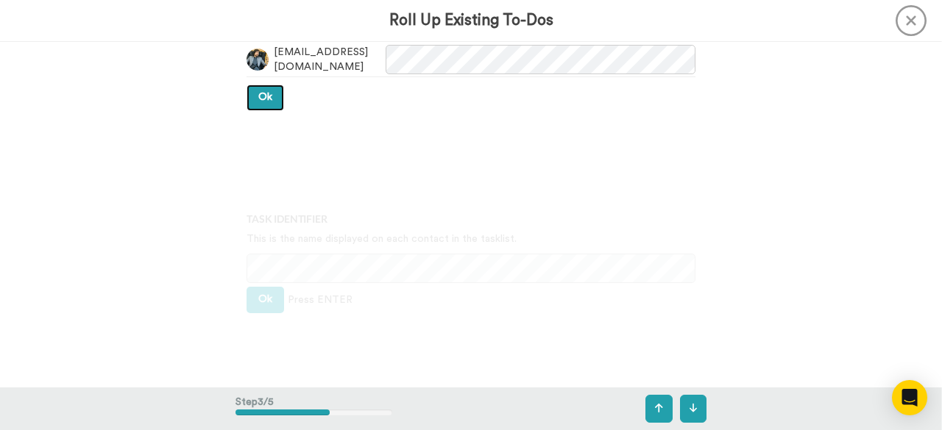
scroll to position [398, 0]
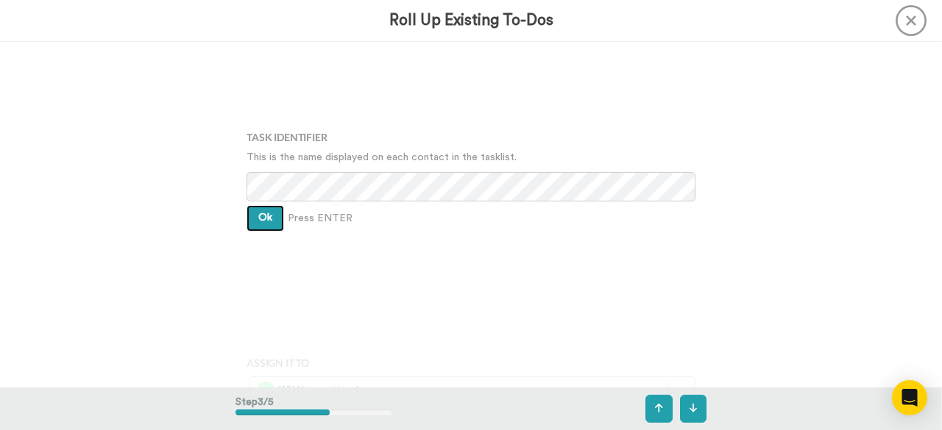
click at [268, 221] on span "Ok" at bounding box center [265, 218] width 14 height 10
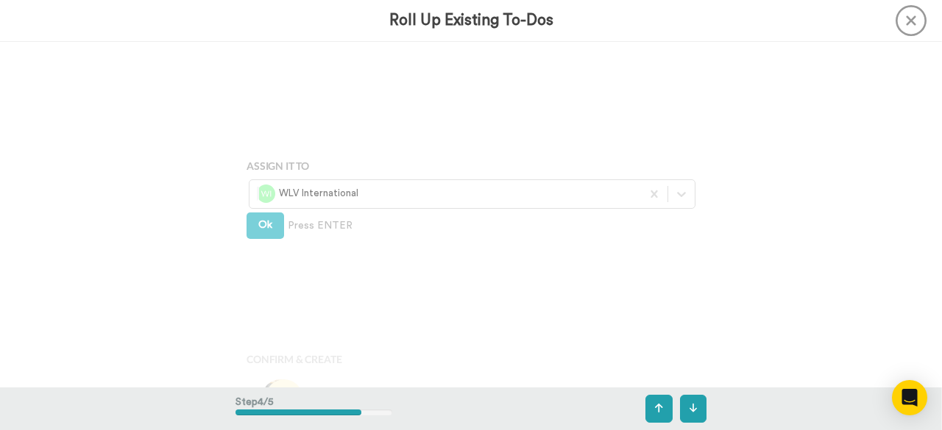
scroll to position [614, 0]
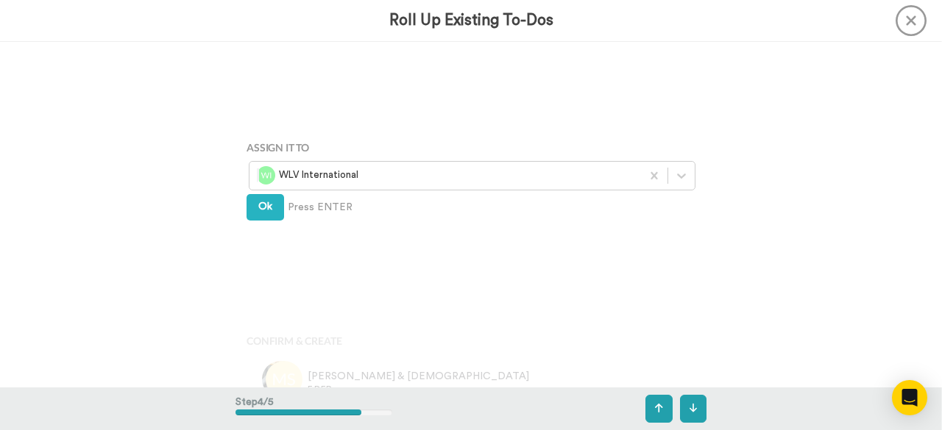
click at [268, 221] on div "Assign It To WLV International Ok Press ENTER" at bounding box center [470, 215] width 471 height 216
click at [266, 205] on span "Ok" at bounding box center [265, 207] width 14 height 10
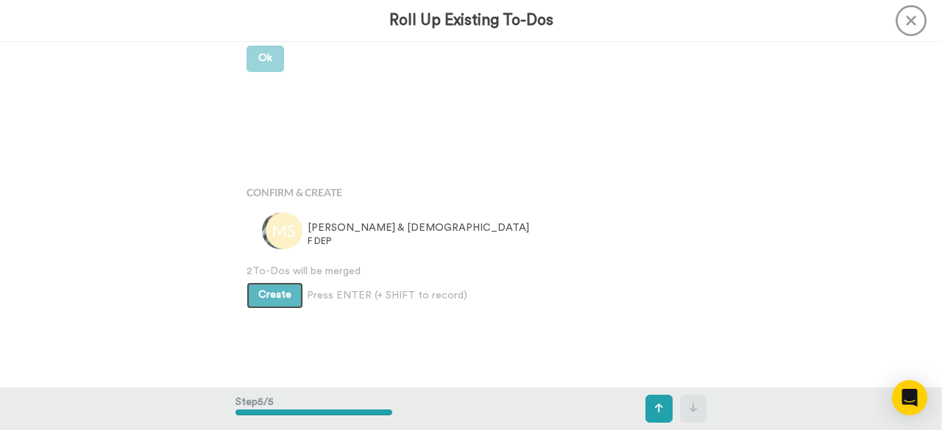
scroll to position [763, 0]
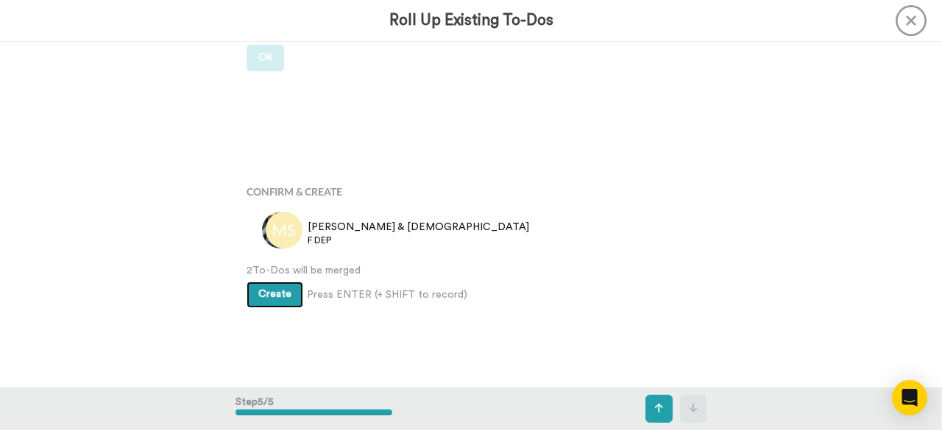
click at [285, 299] on button "Create" at bounding box center [274, 295] width 57 height 26
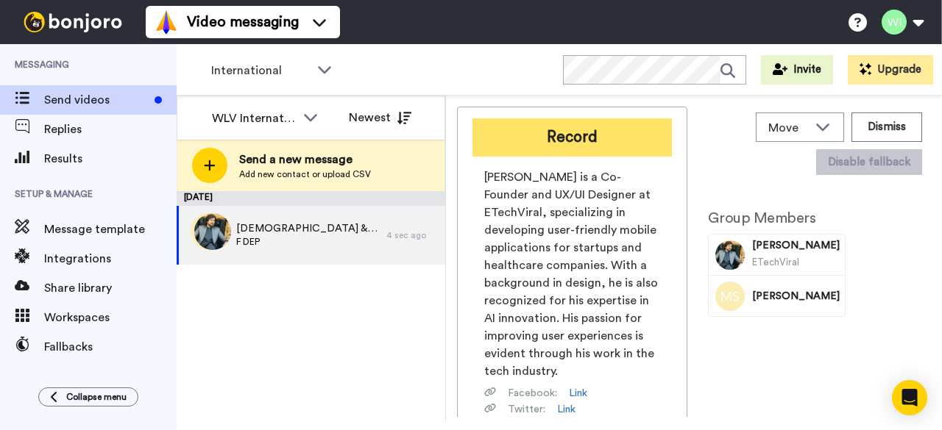
click at [605, 136] on button "Record" at bounding box center [571, 137] width 199 height 38
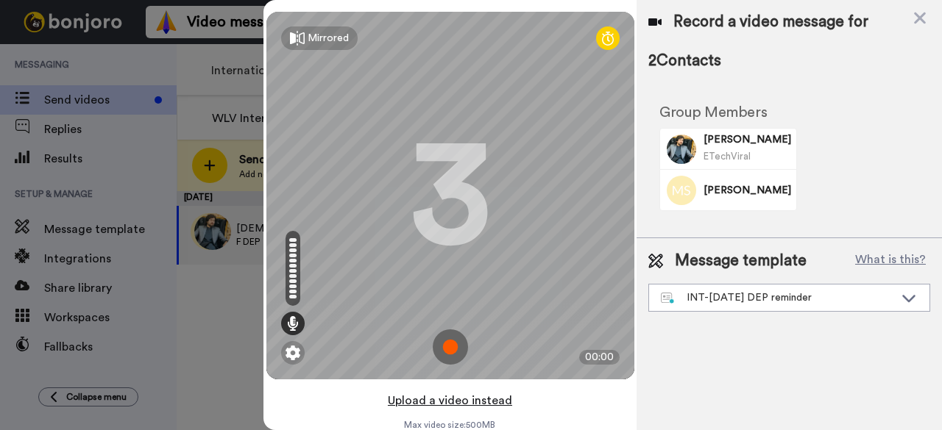
click at [471, 404] on button "Upload a video instead" at bounding box center [449, 400] width 133 height 19
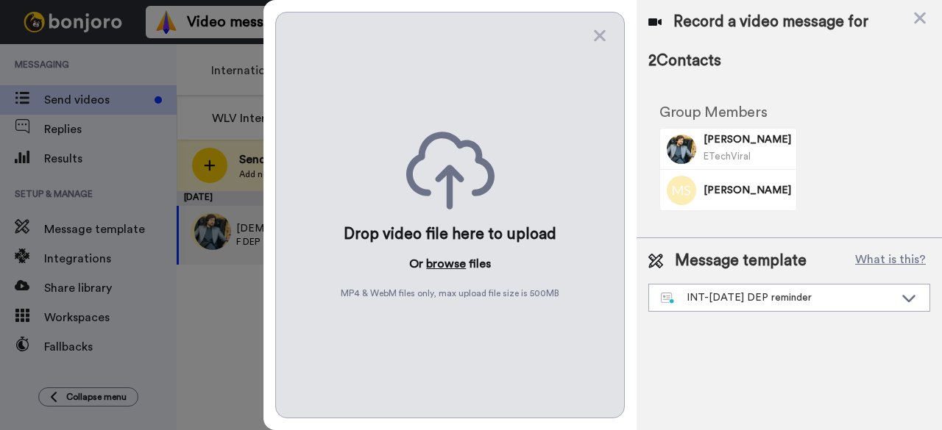
click at [444, 259] on button "browse" at bounding box center [446, 264] width 40 height 18
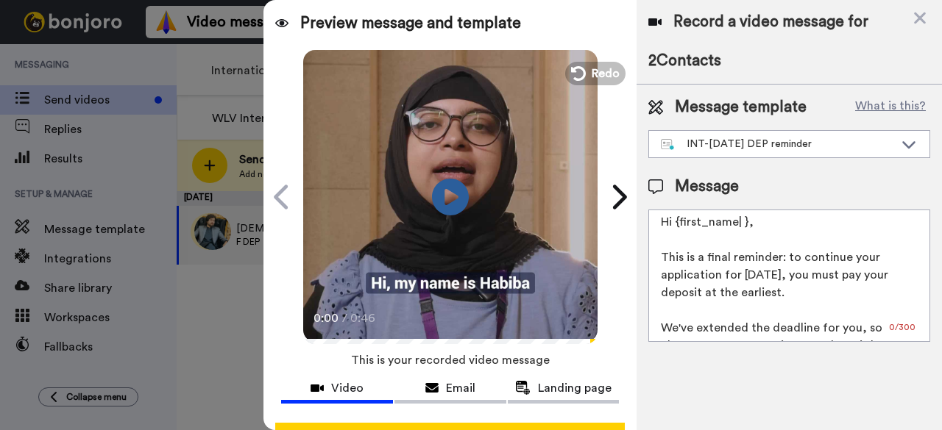
scroll to position [57, 0]
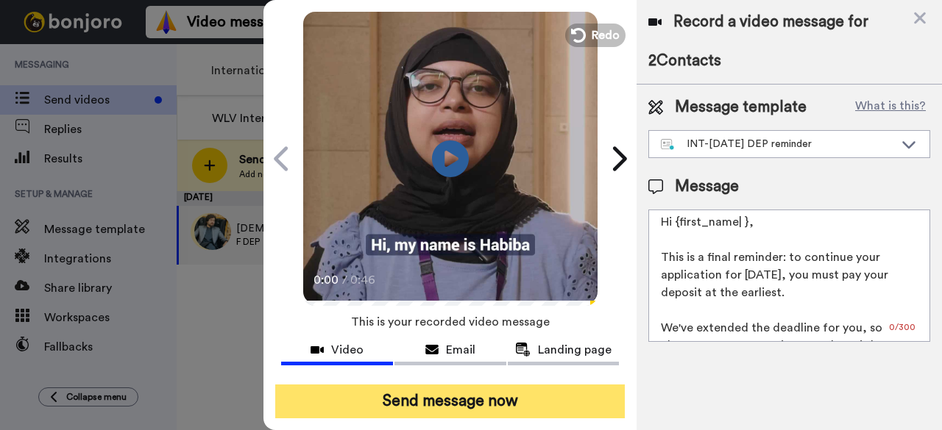
click at [433, 385] on button "Send message now" at bounding box center [449, 402] width 349 height 34
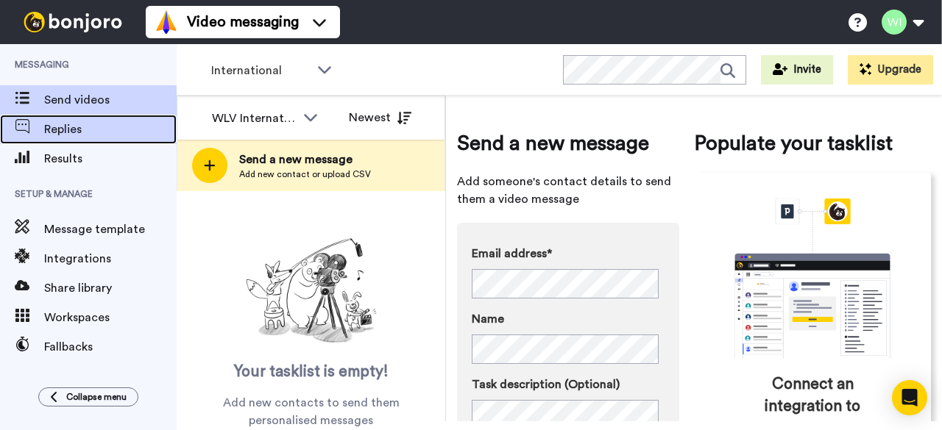
click at [79, 127] on span "Replies" at bounding box center [110, 130] width 132 height 18
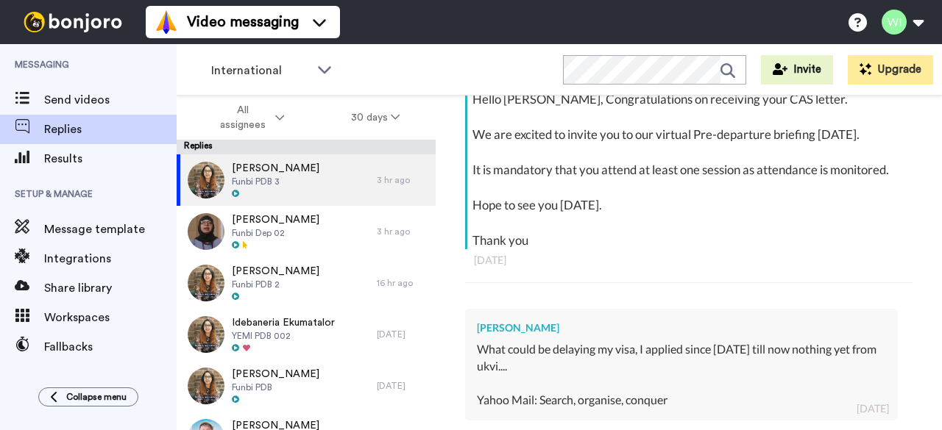
type textarea "x"
